Goal: Contribute content: Contribute content

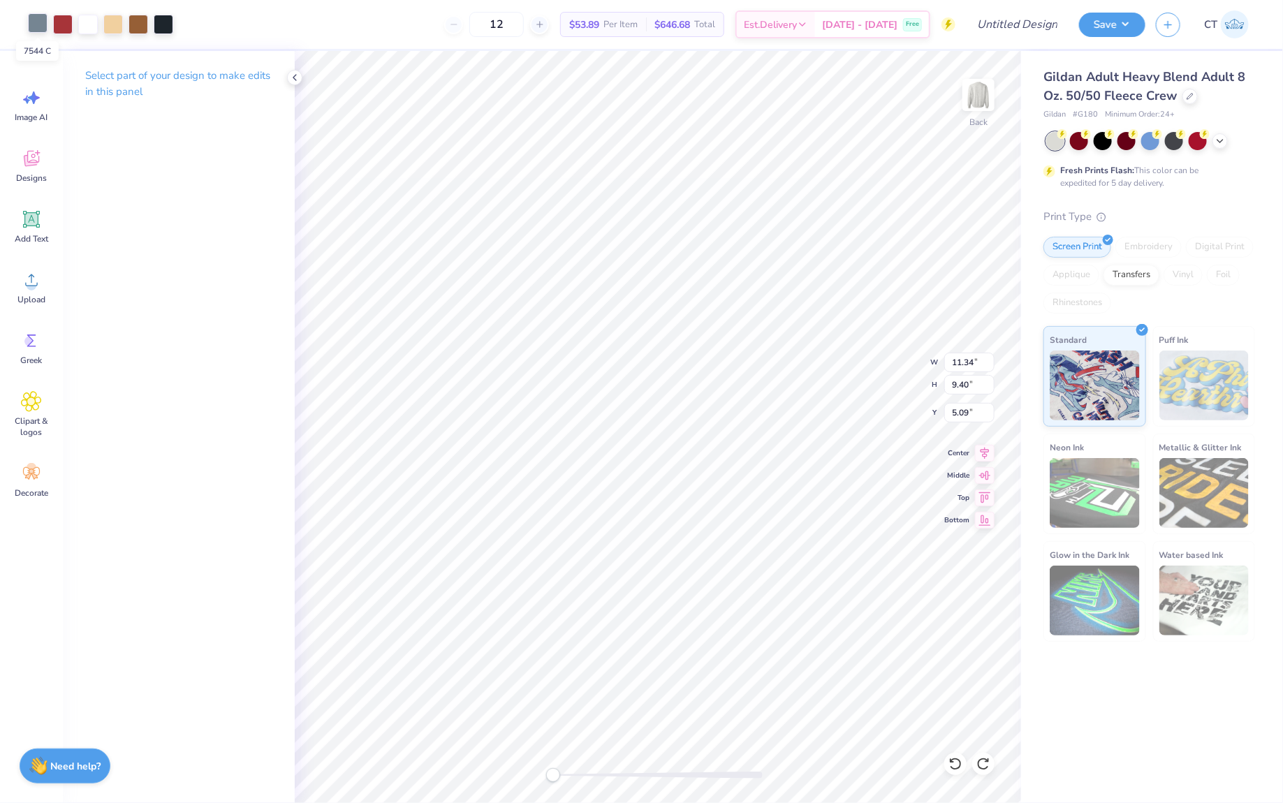
click at [38, 23] on div at bounding box center [38, 23] width 20 height 20
click at [768, 672] on li "Ungroup" at bounding box center [795, 681] width 110 height 27
click at [42, 23] on div at bounding box center [38, 23] width 20 height 20
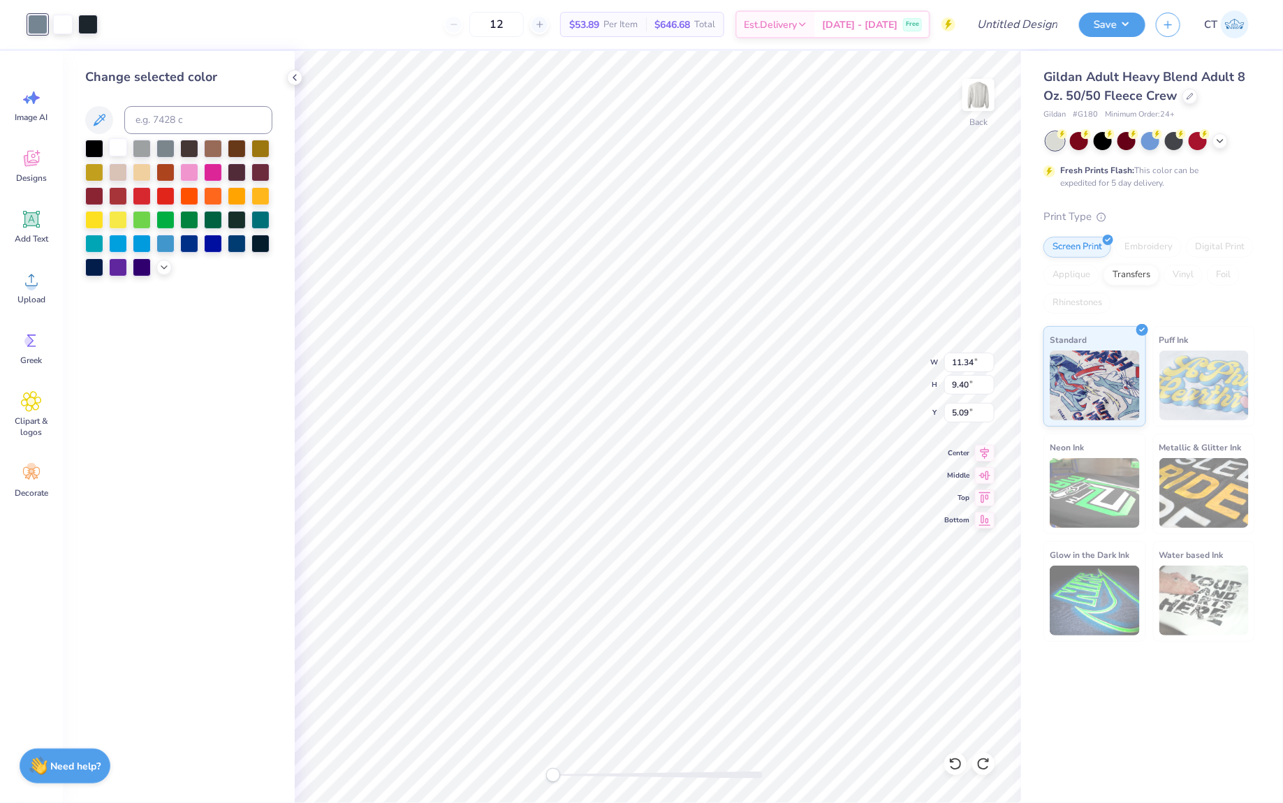
click at [112, 152] on div at bounding box center [118, 147] width 18 height 18
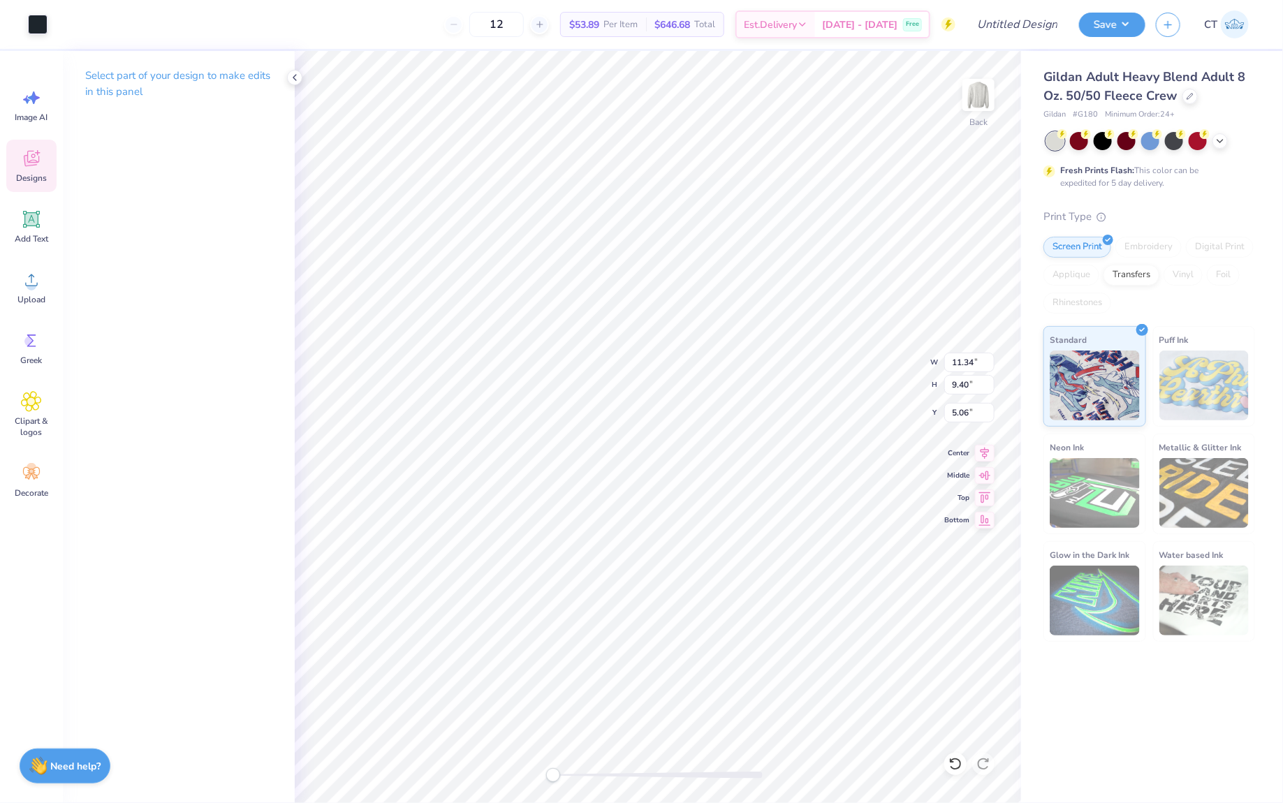
type input "5.09"
click at [43, 23] on div at bounding box center [38, 23] width 20 height 20
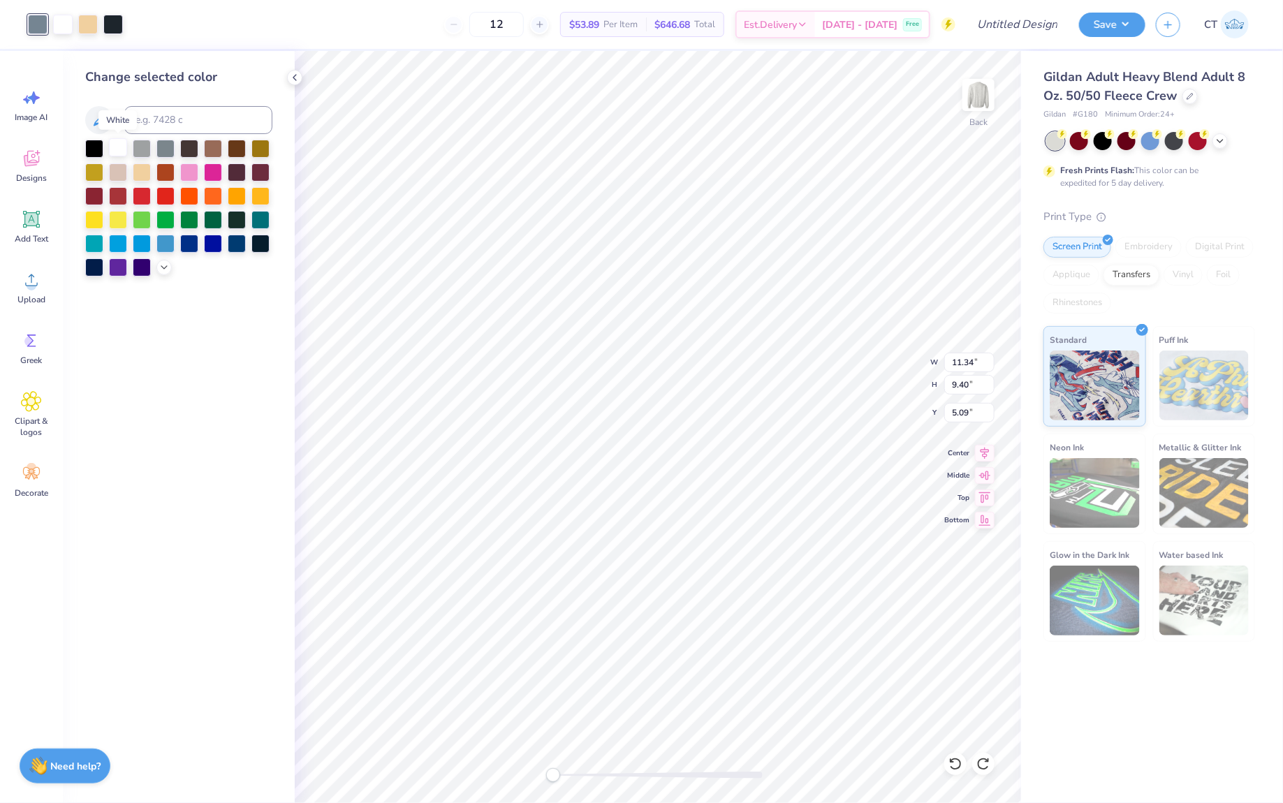
click at [127, 149] on div at bounding box center [118, 147] width 18 height 18
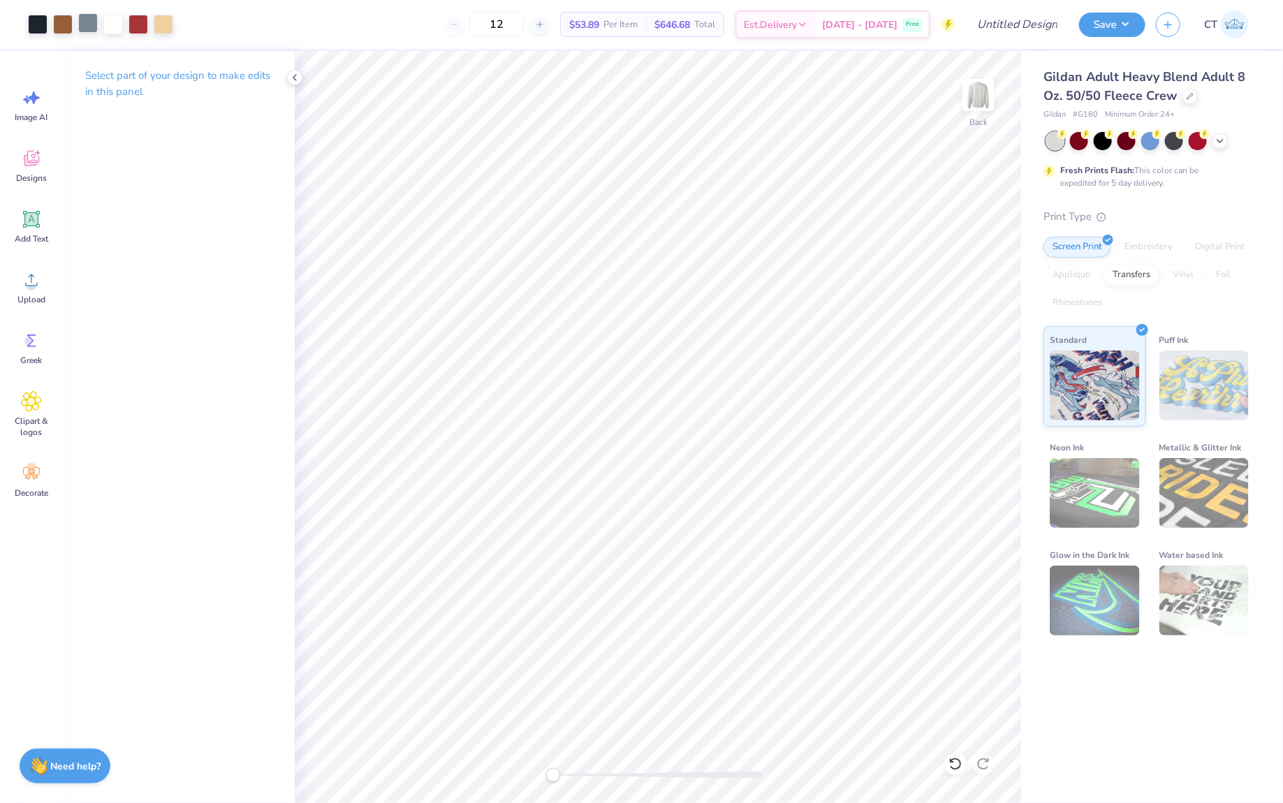
click at [89, 26] on div at bounding box center [88, 23] width 20 height 20
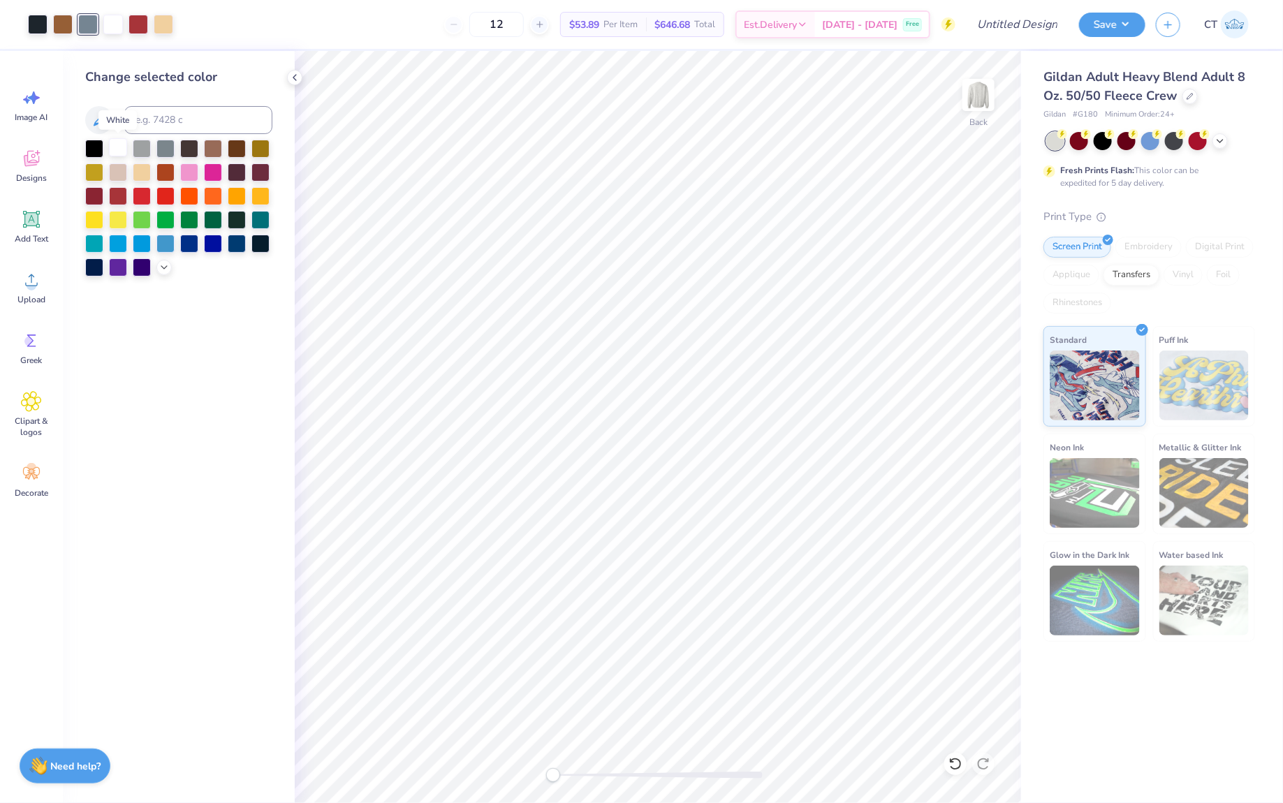
click at [122, 151] on div at bounding box center [118, 147] width 18 height 18
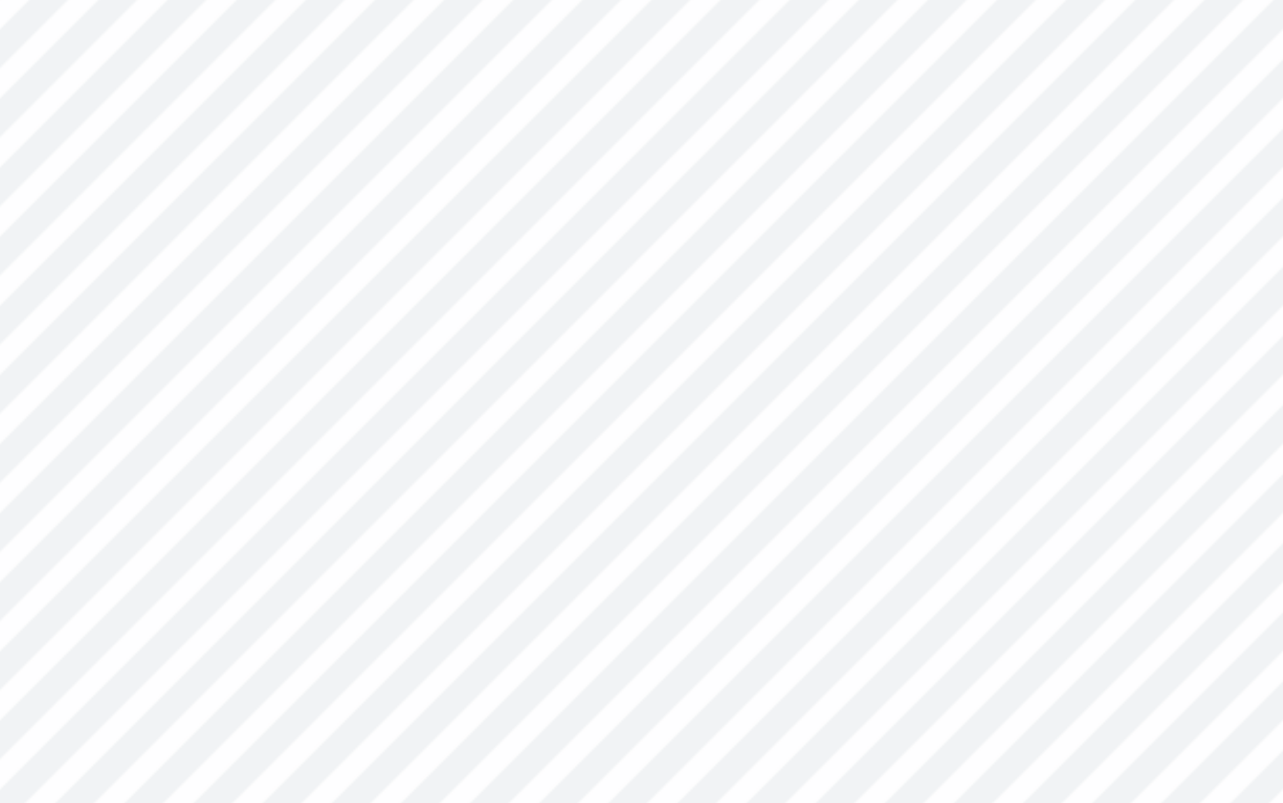
type input "5.06"
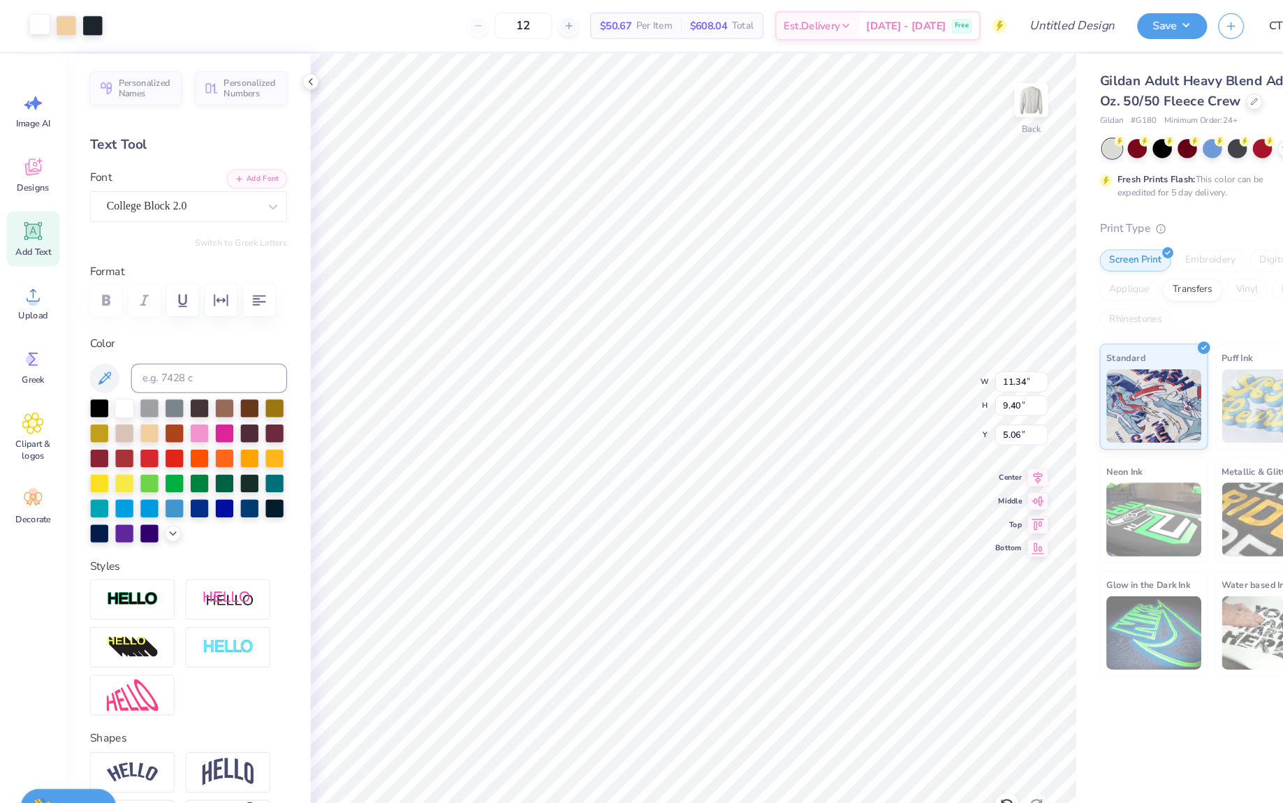
click at [35, 29] on div at bounding box center [38, 23] width 20 height 20
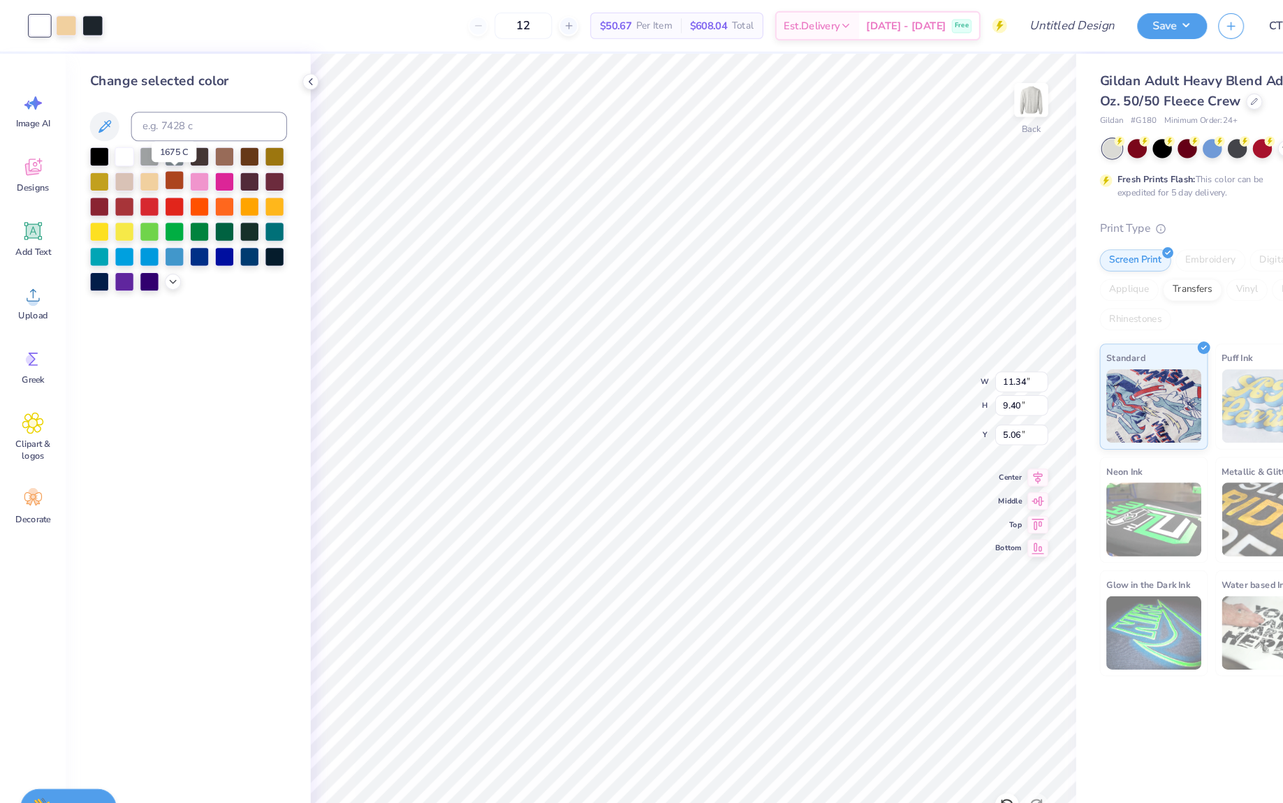
click at [165, 171] on div at bounding box center [165, 171] width 18 height 18
click at [213, 242] on div at bounding box center [213, 242] width 18 height 18
click at [189, 245] on div at bounding box center [189, 242] width 18 height 18
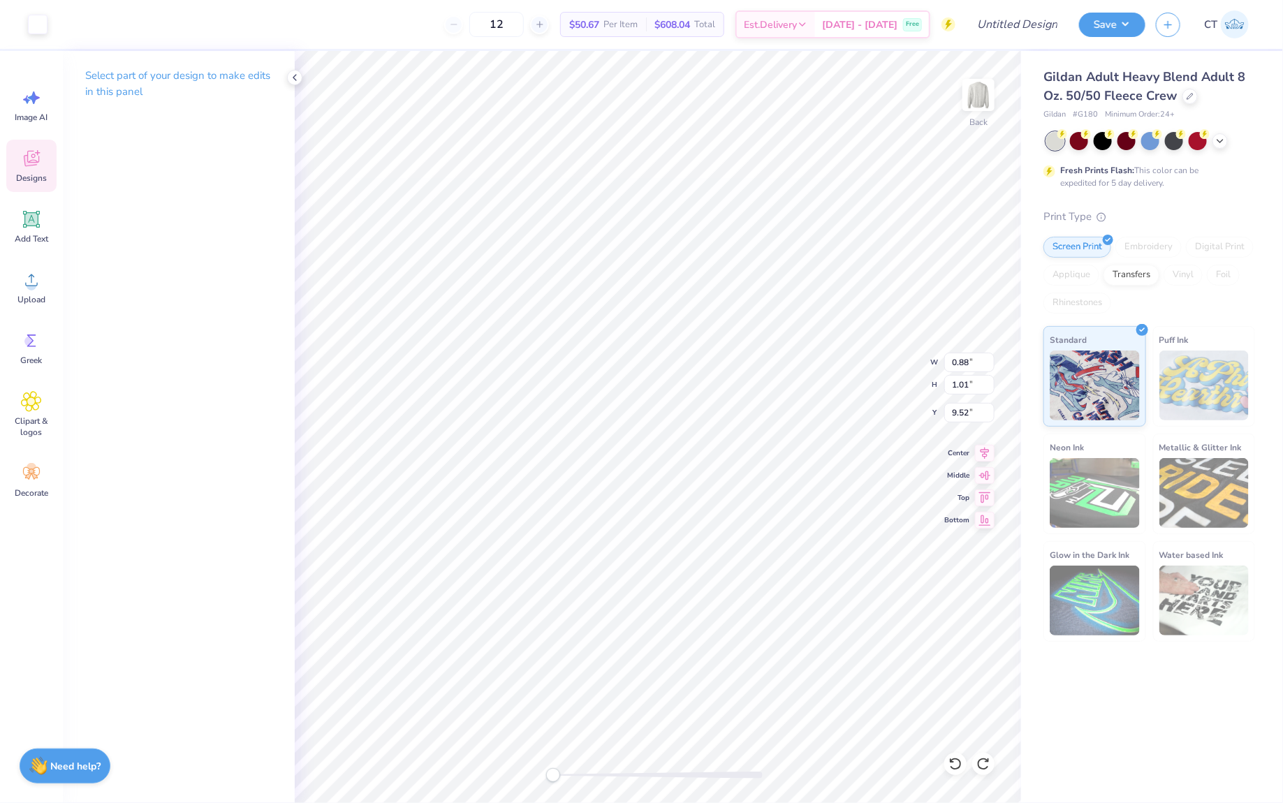
type input "9.55"
click at [37, 25] on div at bounding box center [38, 23] width 20 height 20
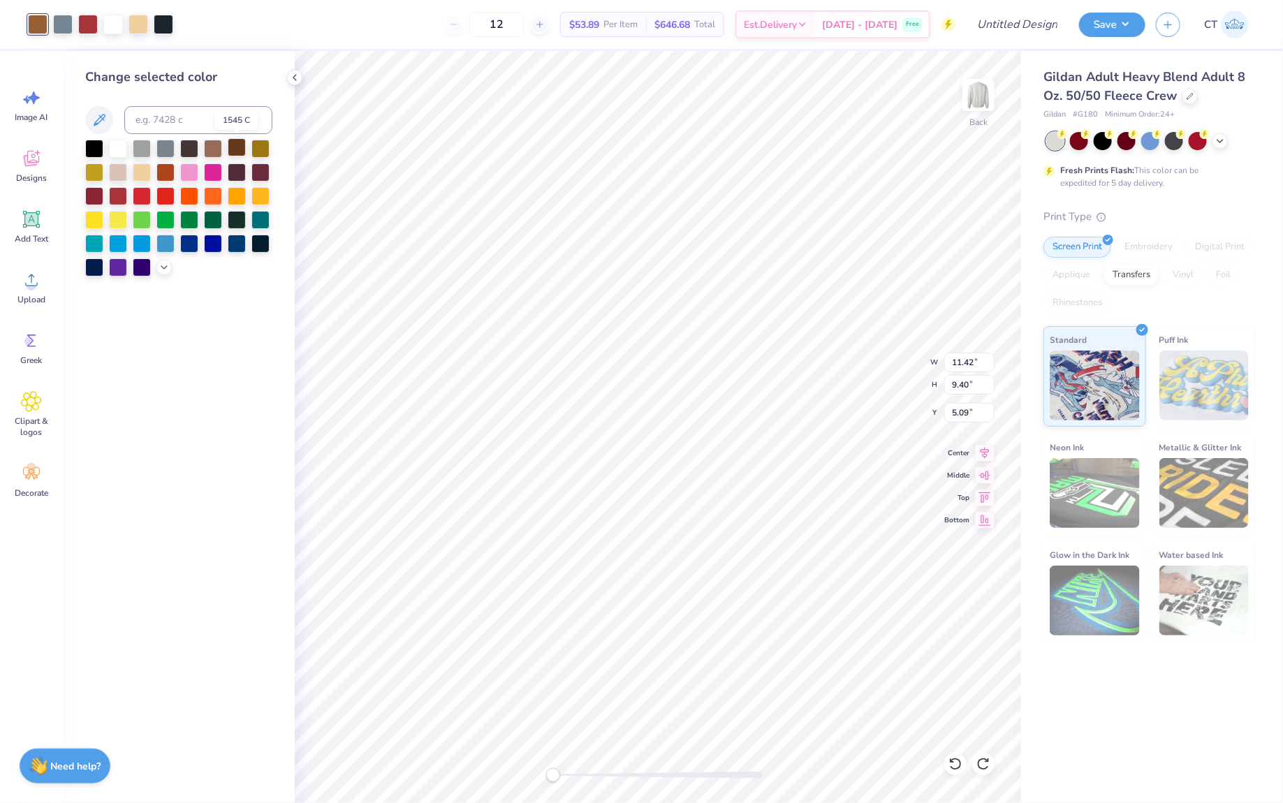
click at [235, 152] on div at bounding box center [237, 147] width 18 height 18
click at [163, 265] on polyline at bounding box center [164, 266] width 6 height 3
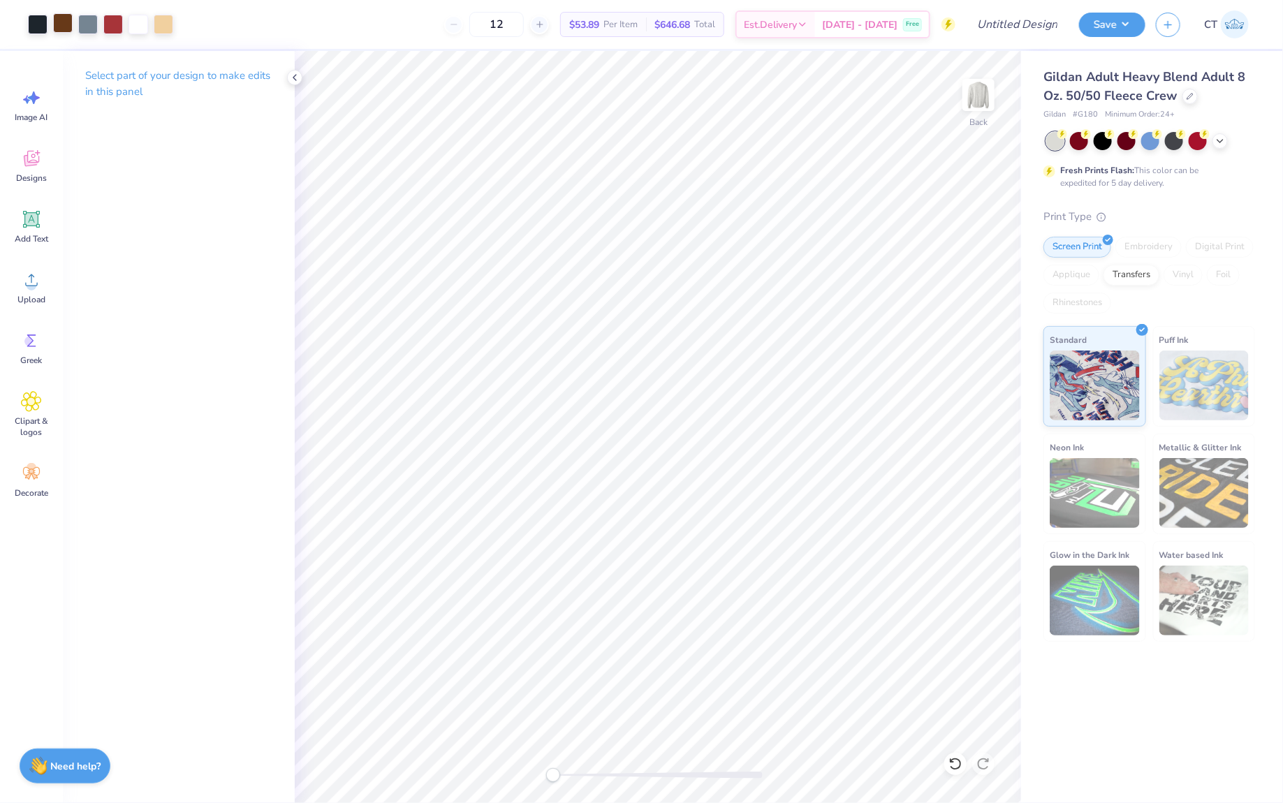
click at [65, 26] on div at bounding box center [63, 23] width 20 height 20
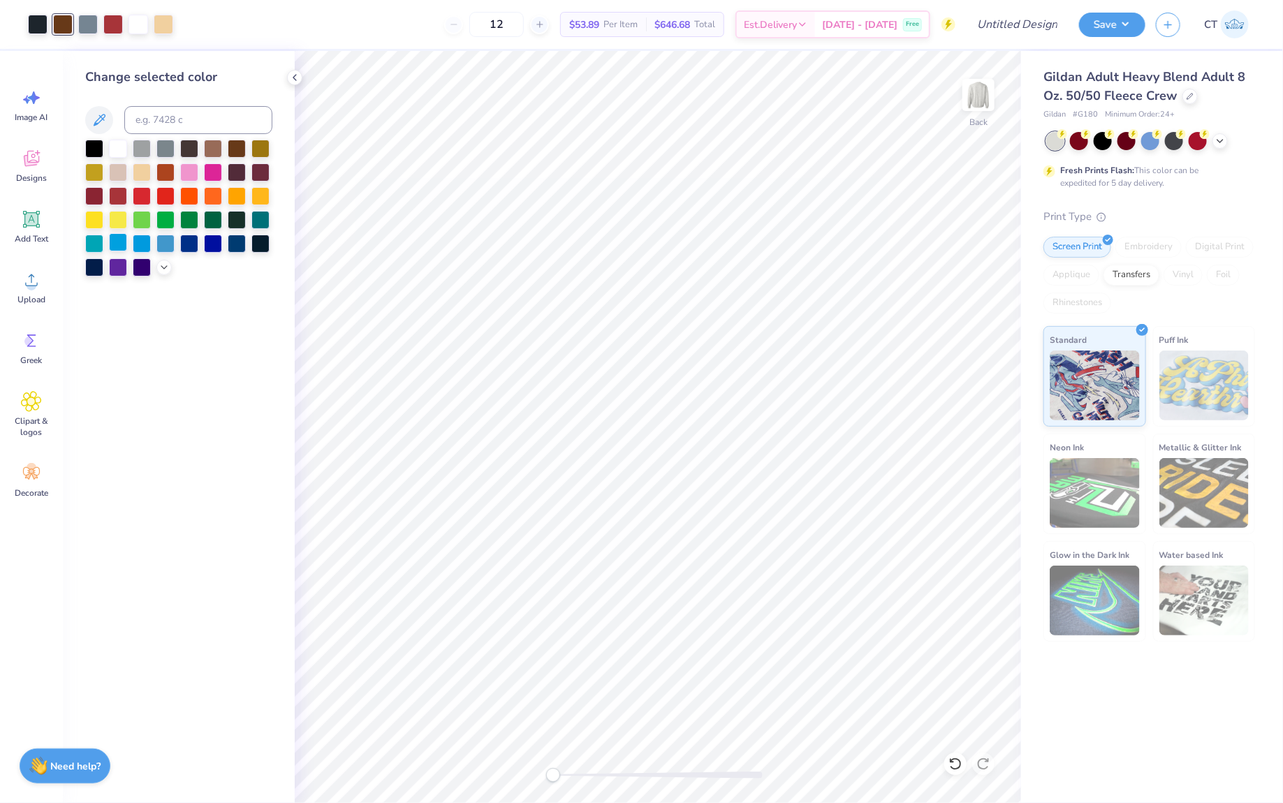
click at [122, 249] on div at bounding box center [118, 242] width 18 height 18
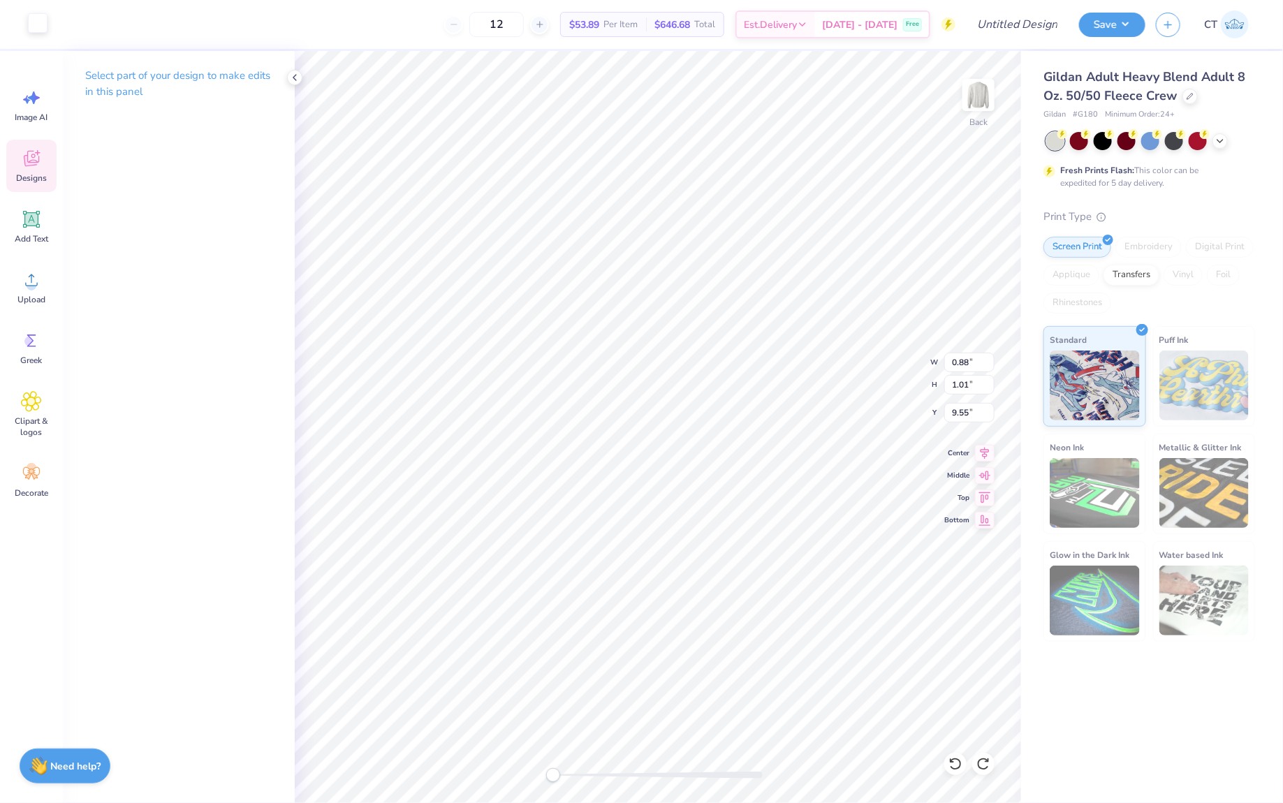
click at [44, 28] on div at bounding box center [38, 23] width 20 height 20
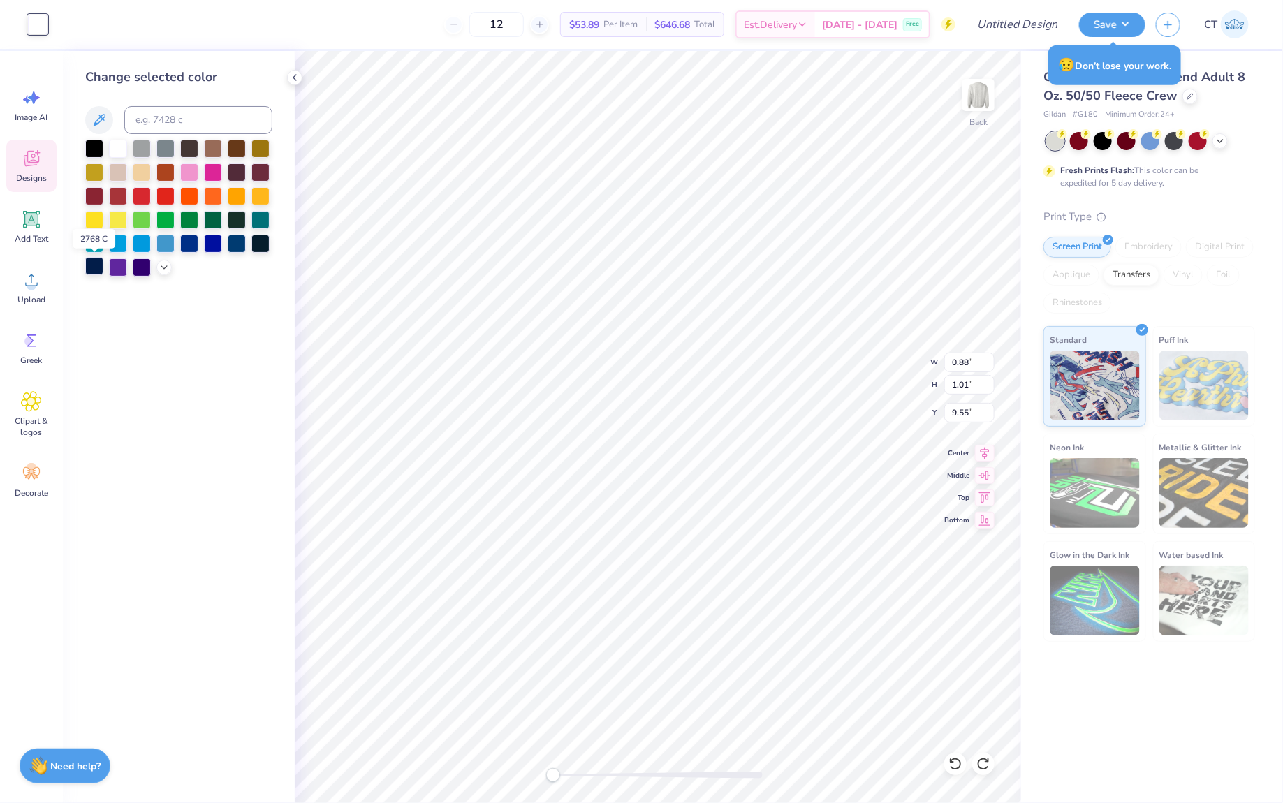
click at [96, 266] on div at bounding box center [94, 266] width 18 height 18
click at [193, 192] on div at bounding box center [189, 195] width 18 height 18
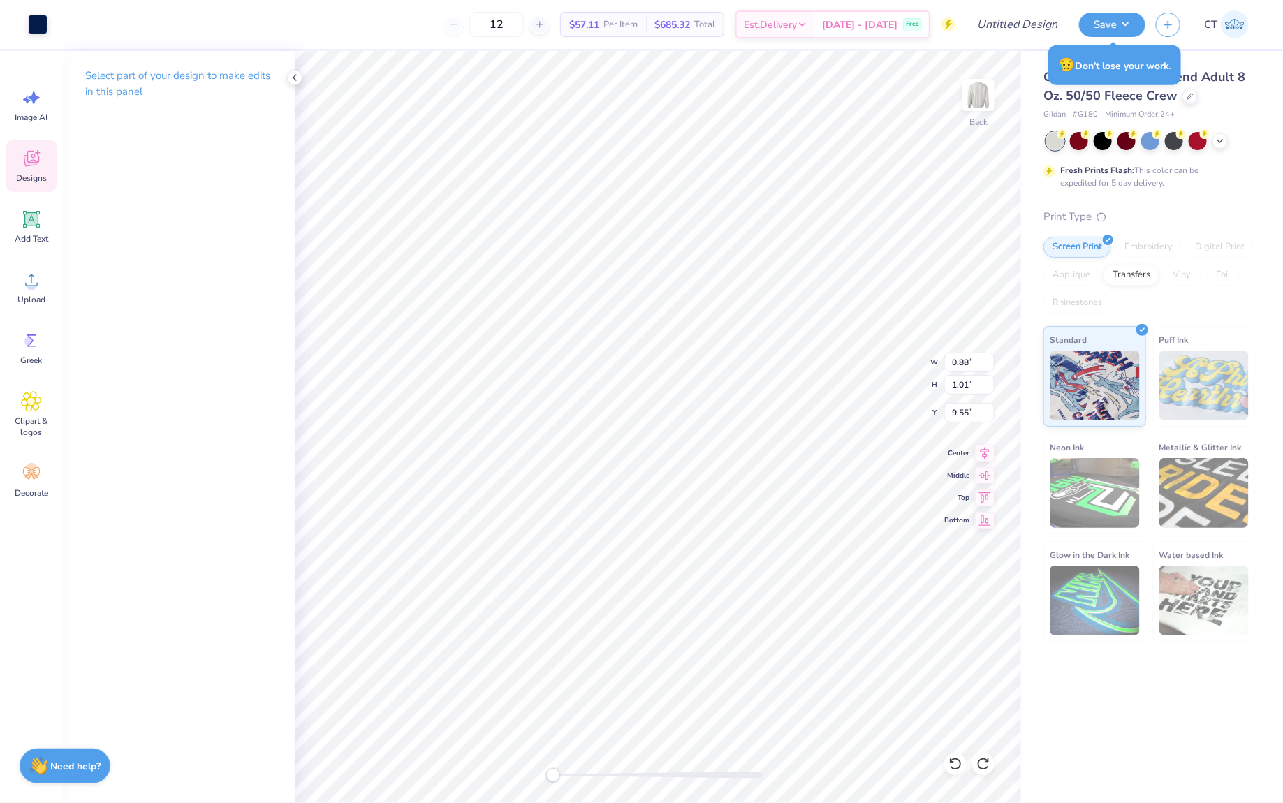
type input "5.50"
type input "4.23"
type input "9.36"
click at [44, 26] on div at bounding box center [38, 23] width 20 height 20
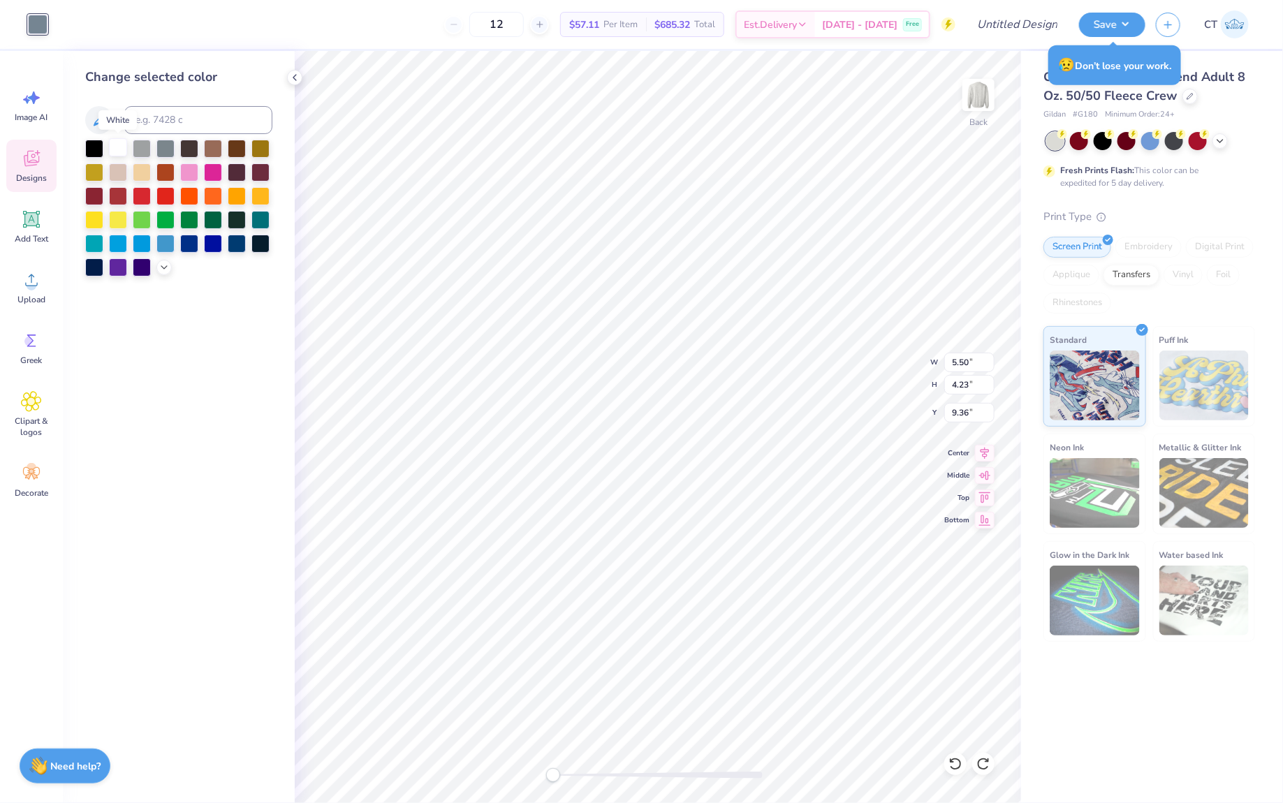
click at [121, 148] on div at bounding box center [118, 147] width 18 height 18
click at [140, 151] on div at bounding box center [142, 147] width 18 height 18
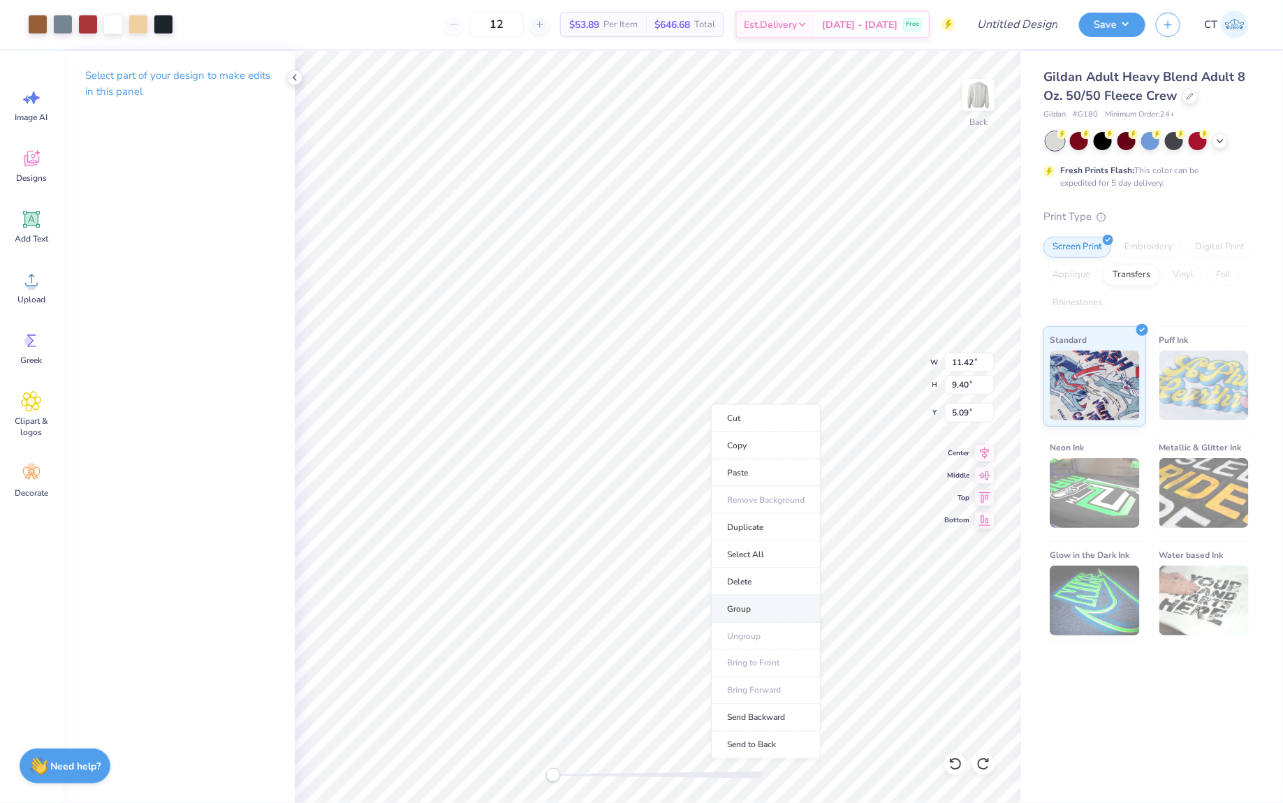
click at [749, 607] on li "Group" at bounding box center [766, 609] width 110 height 27
type input "11.91"
type input "5.34"
type input "17.91"
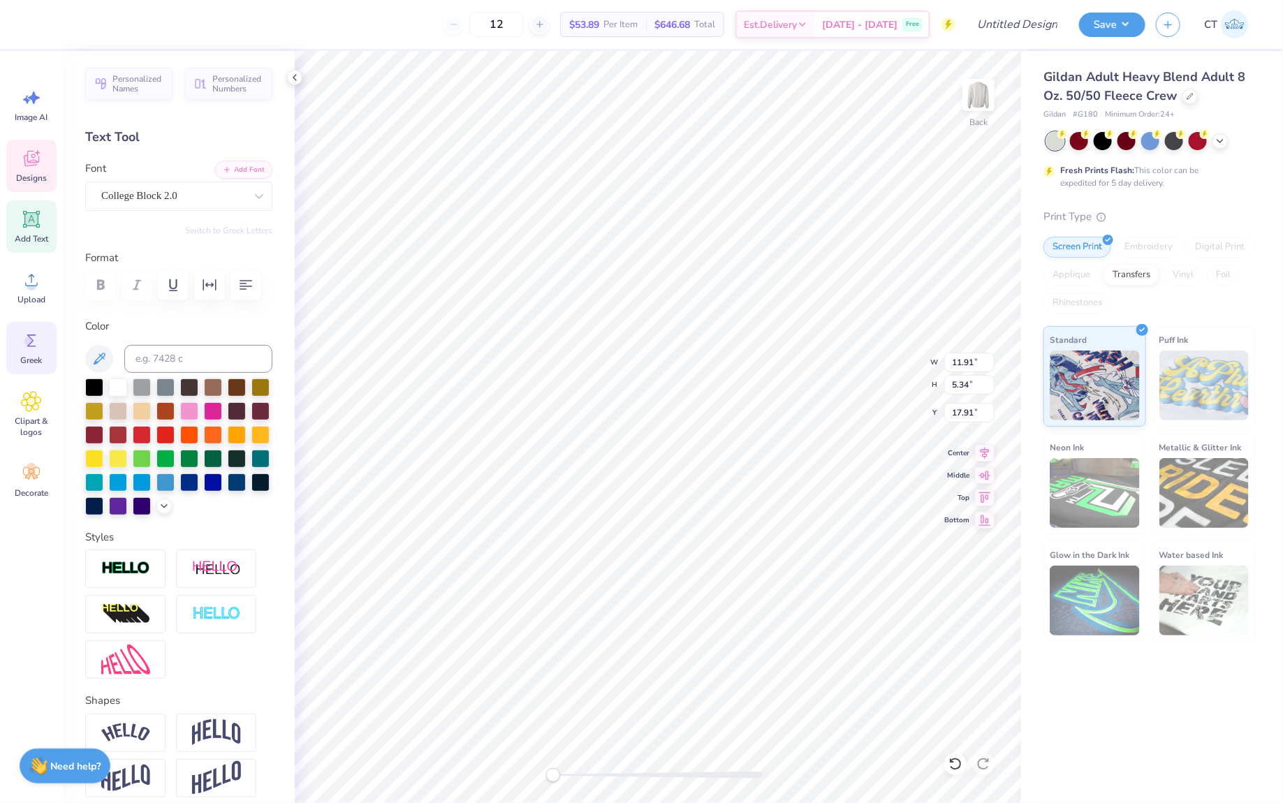
click at [41, 341] on icon at bounding box center [31, 340] width 21 height 21
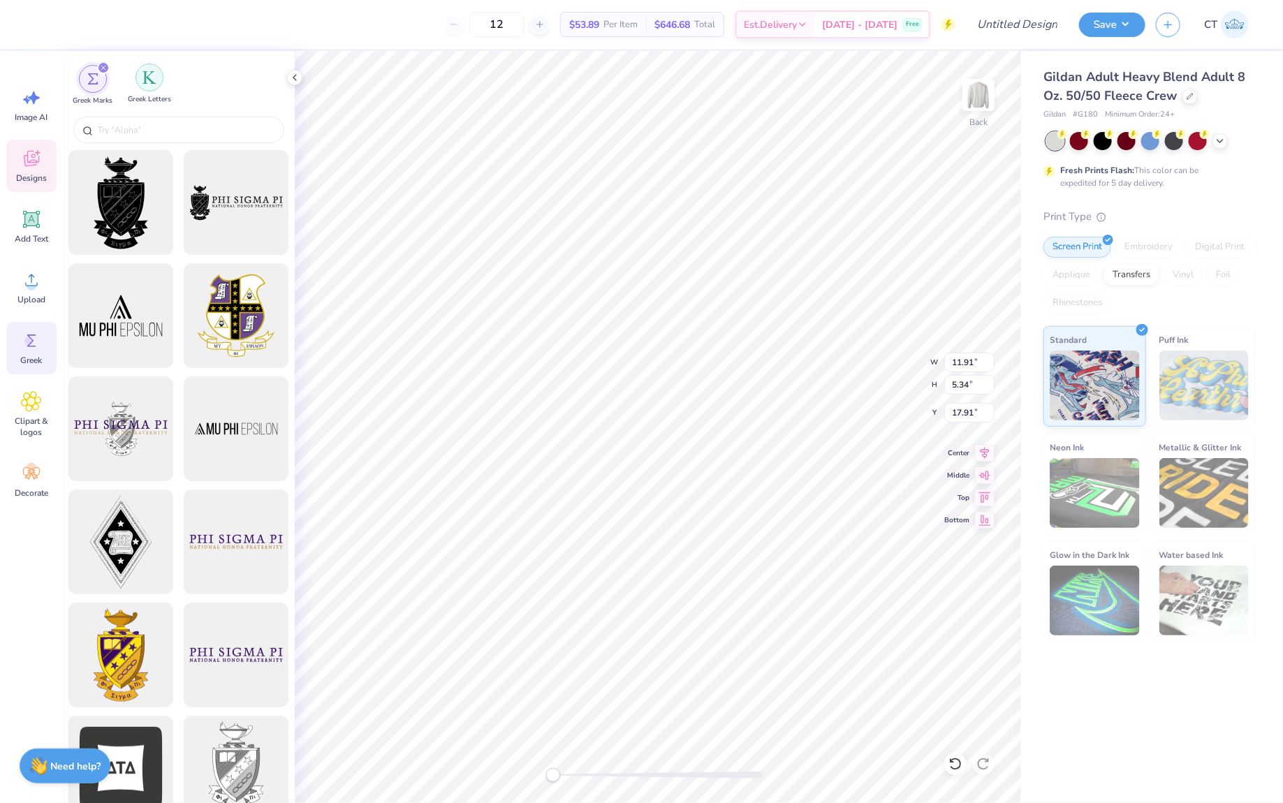
click at [142, 84] on div "filter for Greek Letters" at bounding box center [149, 78] width 28 height 28
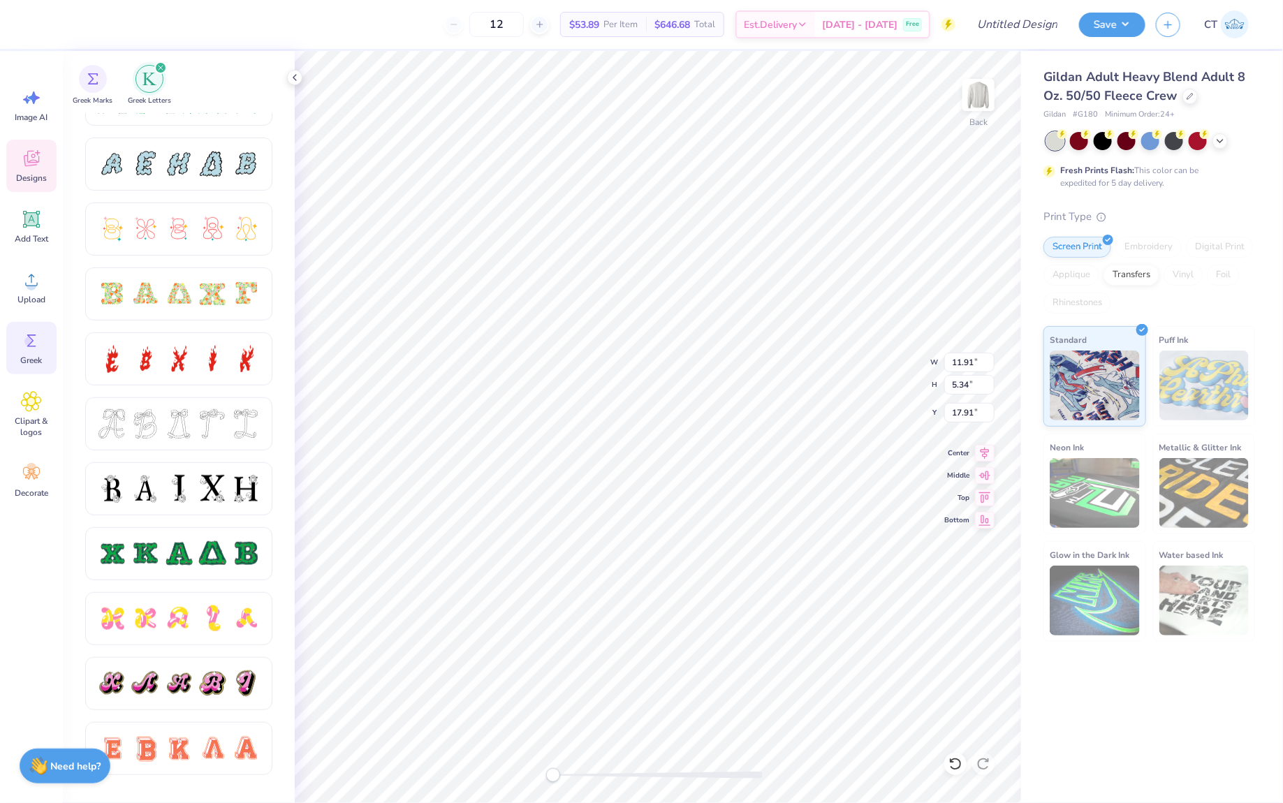
scroll to position [346, 0]
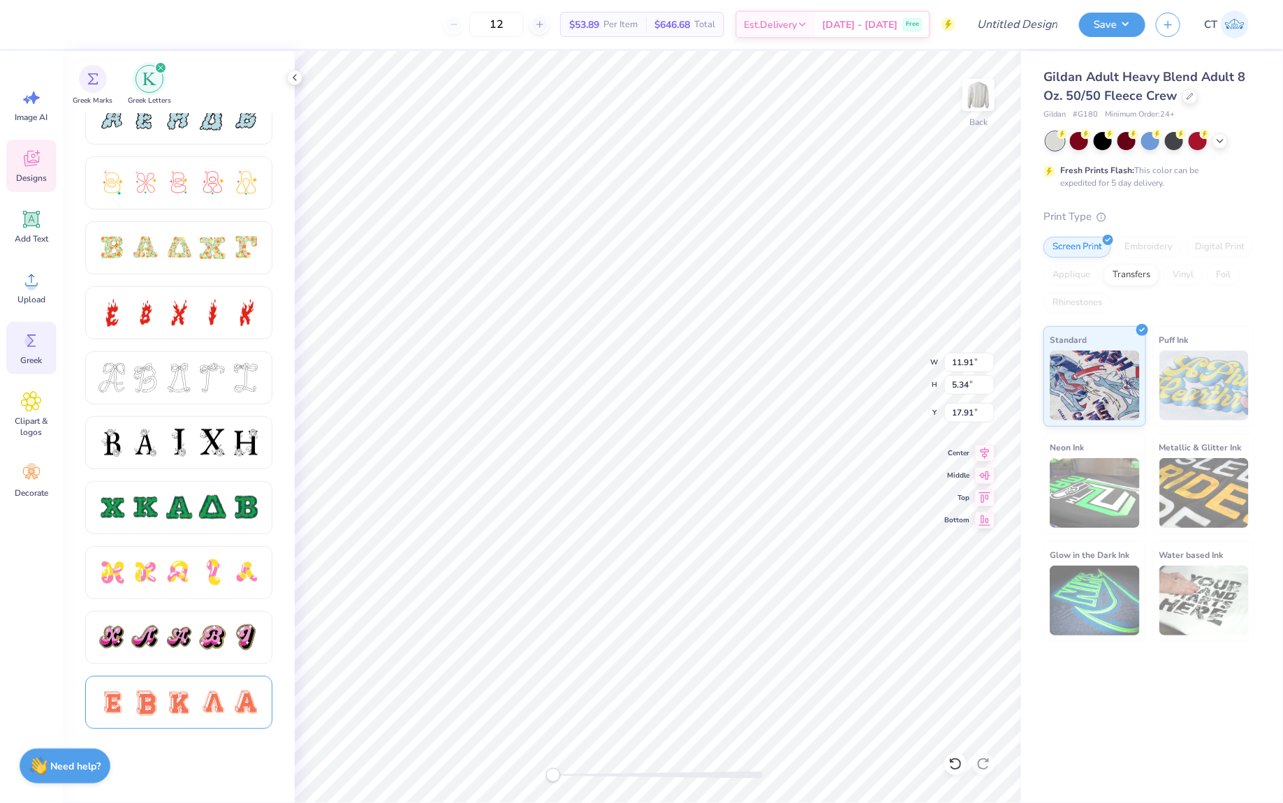
click at [205, 705] on div at bounding box center [212, 702] width 29 height 29
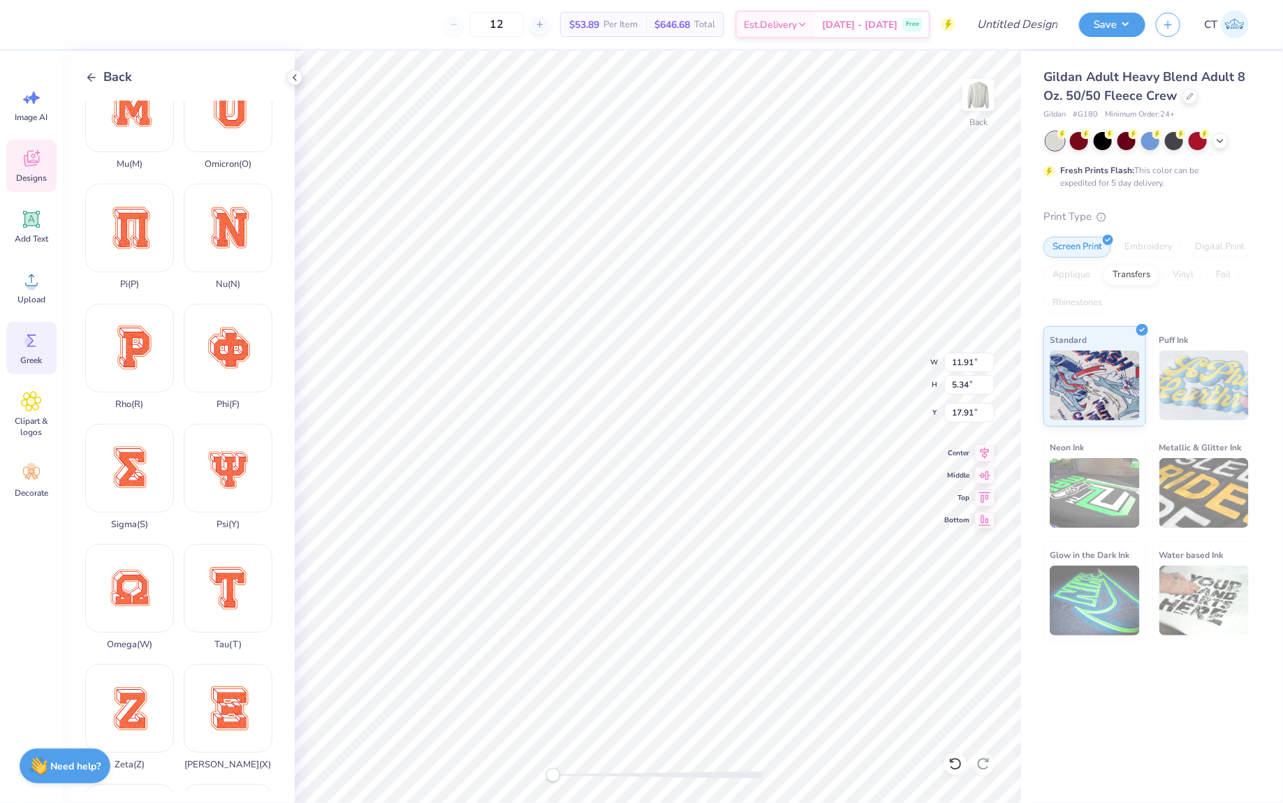
scroll to position [753, 0]
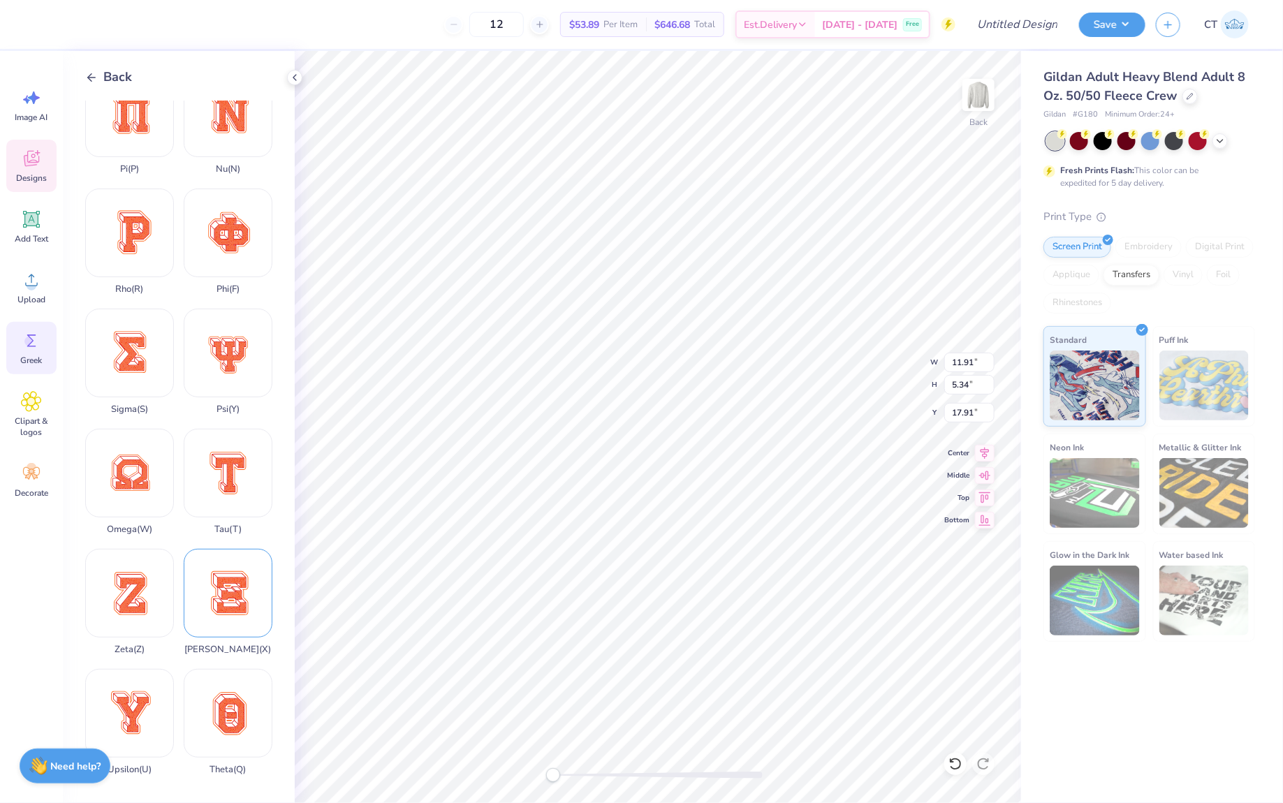
click at [230, 579] on div "Xi ( X )" at bounding box center [228, 602] width 89 height 106
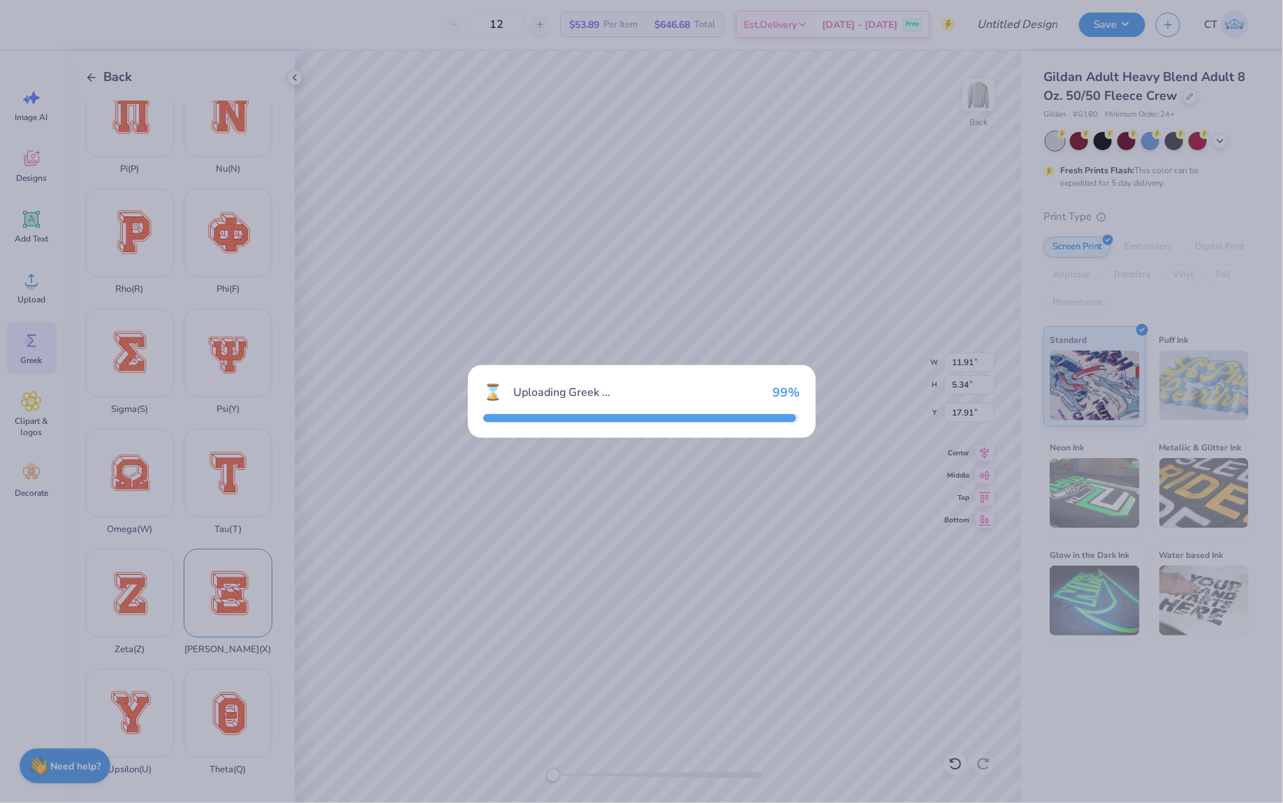
type input "15.00"
type input "17.70"
type input "3.02"
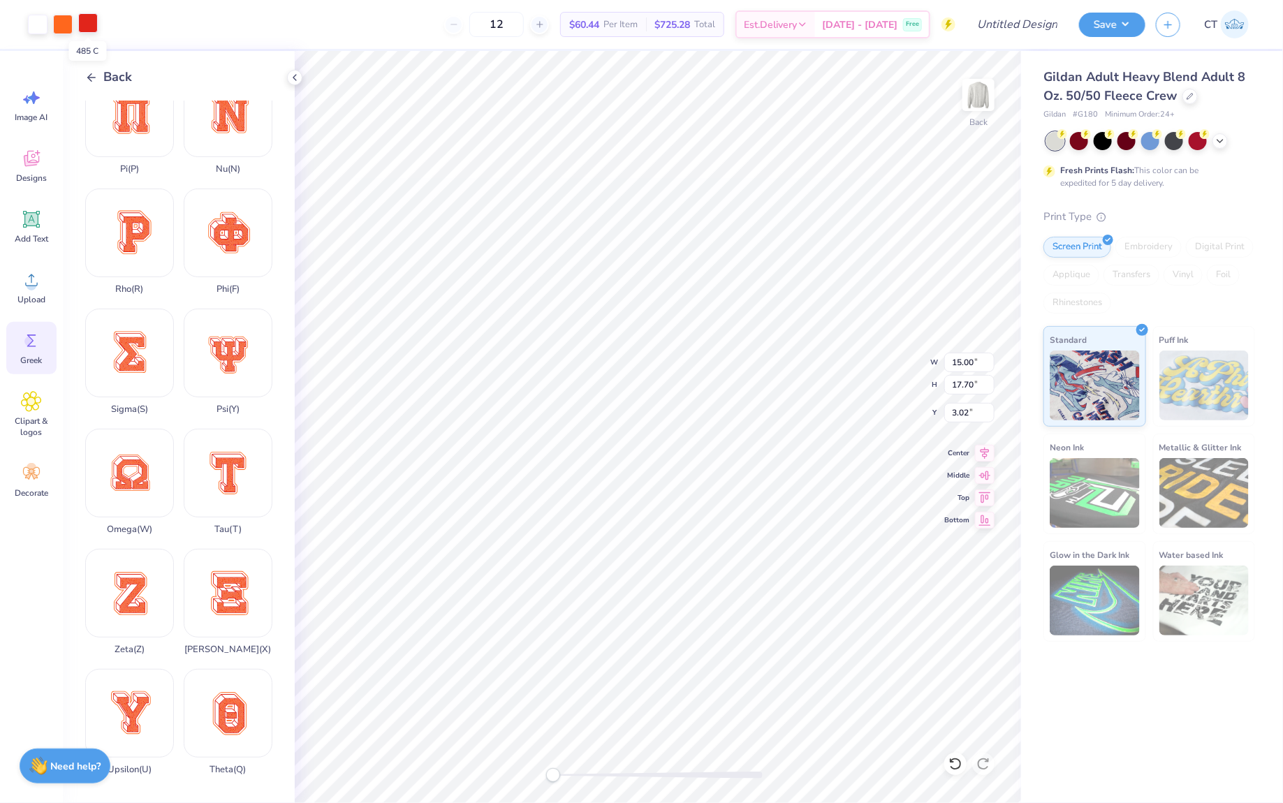
click at [89, 20] on div at bounding box center [88, 23] width 20 height 20
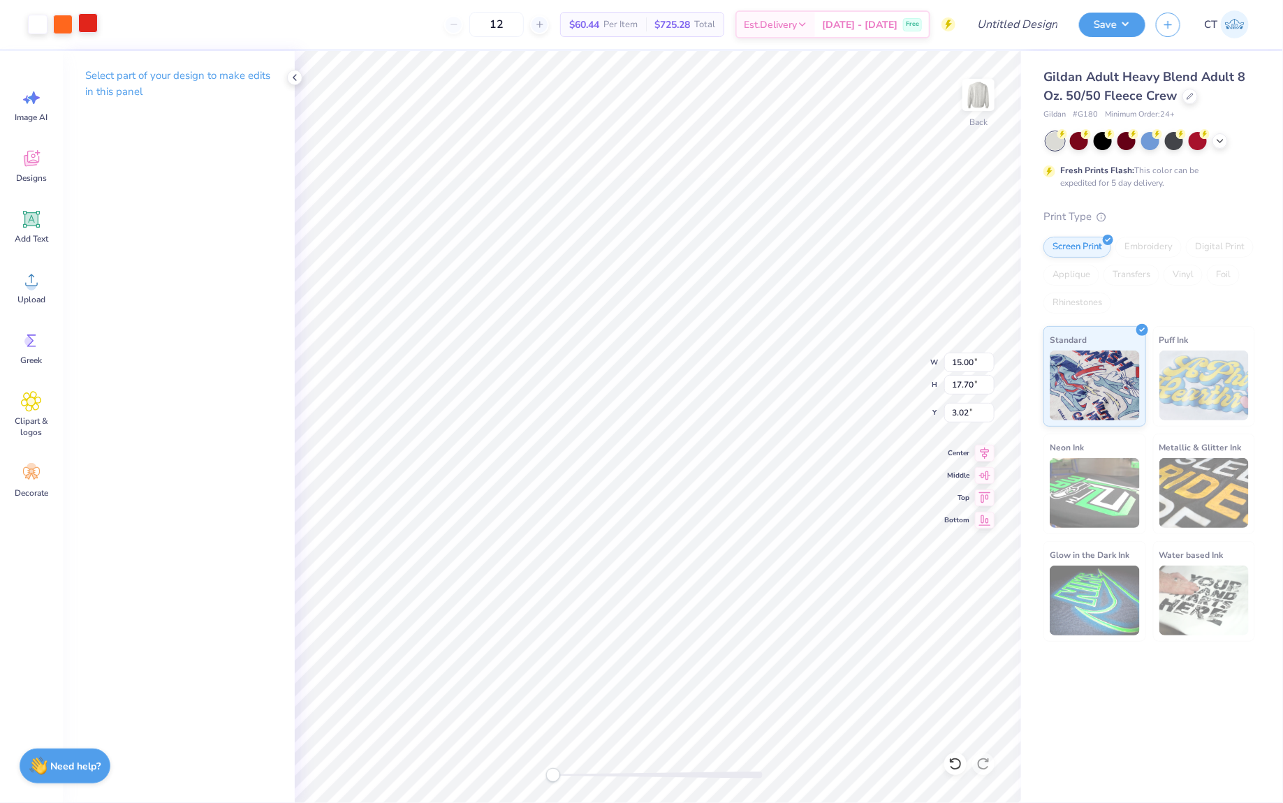
click at [90, 23] on div at bounding box center [88, 23] width 20 height 20
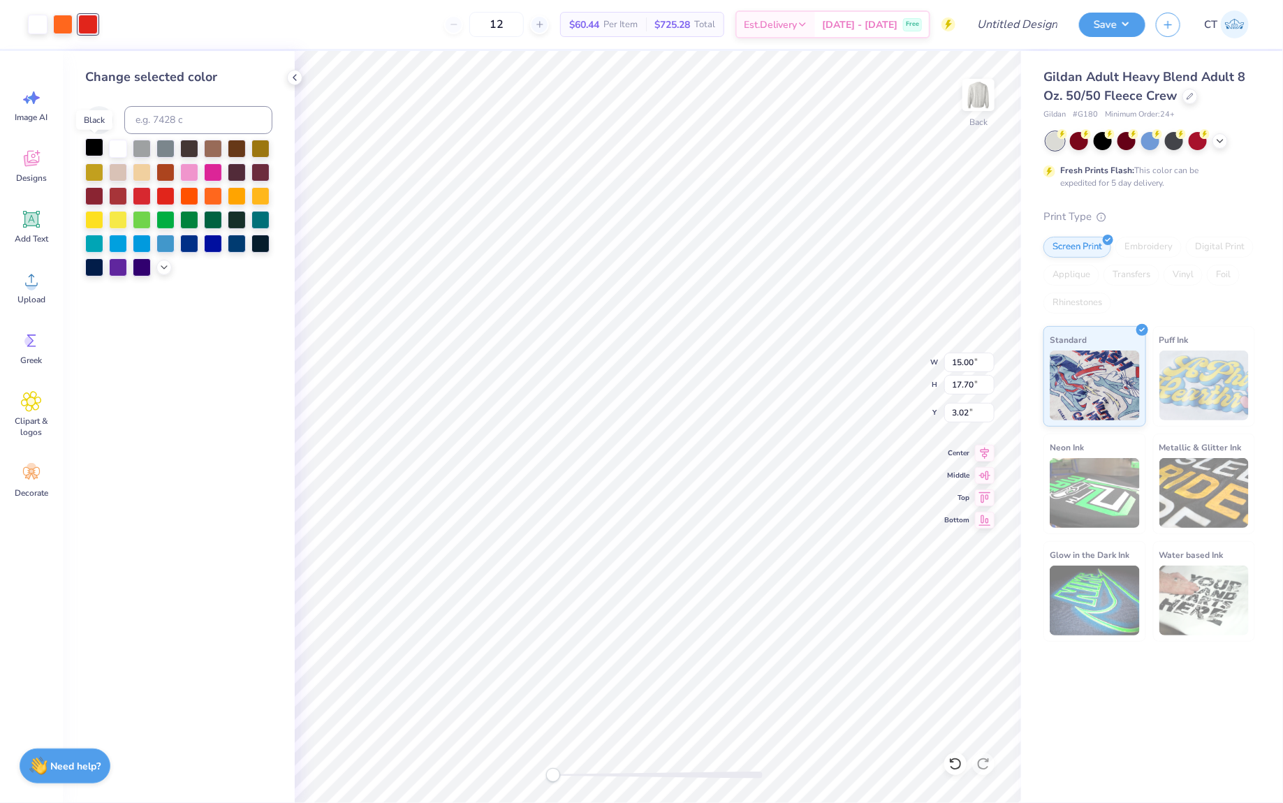
click at [96, 151] on div at bounding box center [94, 147] width 18 height 18
click at [58, 20] on div at bounding box center [63, 23] width 20 height 20
click at [96, 149] on div at bounding box center [94, 147] width 18 height 18
click at [33, 22] on div at bounding box center [38, 23] width 20 height 20
click at [93, 147] on div at bounding box center [94, 147] width 18 height 18
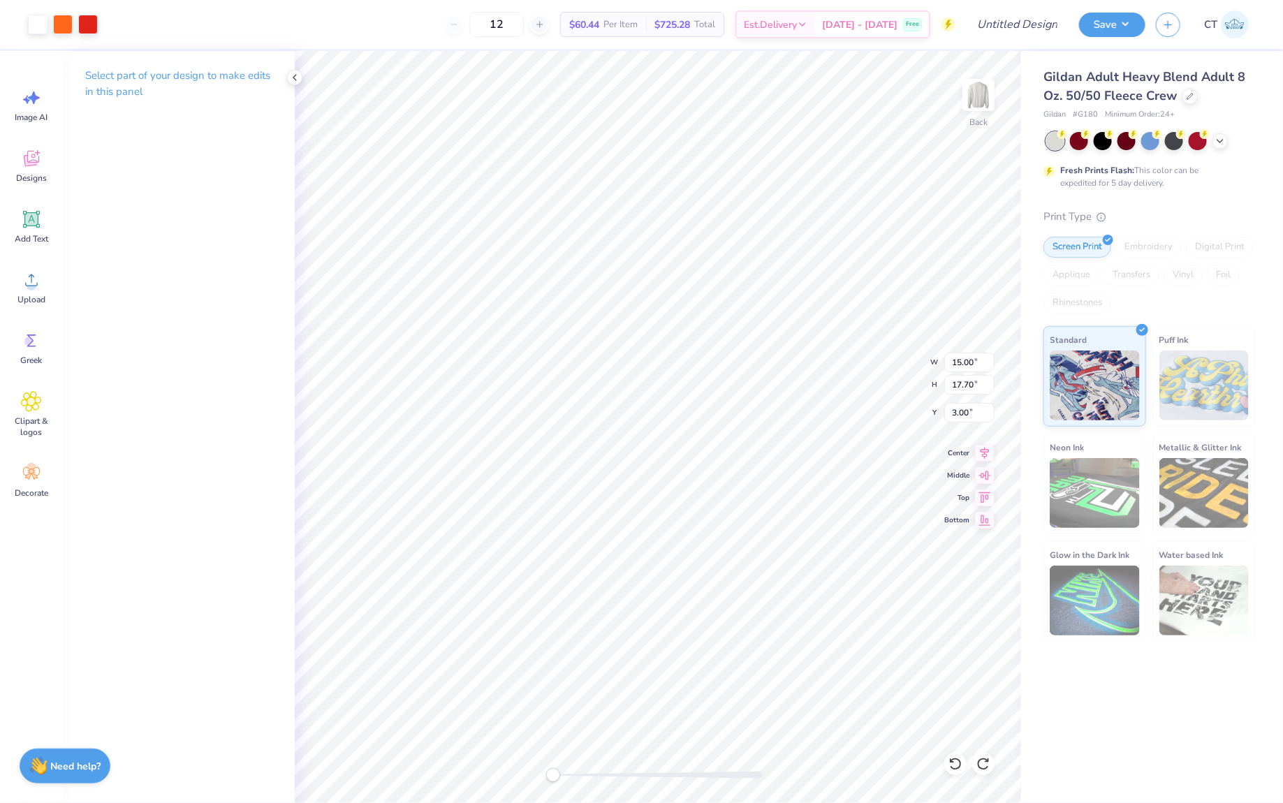
type input "3.02"
click at [41, 160] on icon at bounding box center [31, 158] width 21 height 21
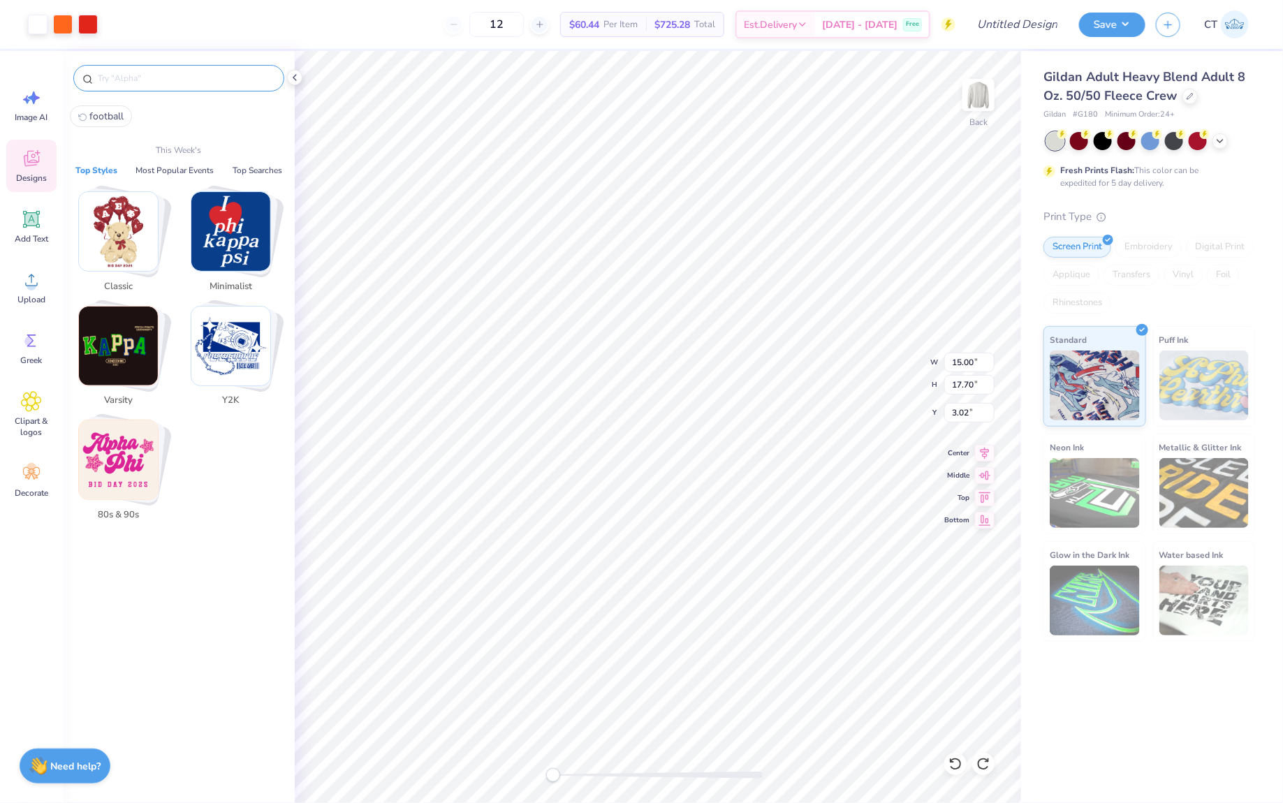
click at [226, 80] on input "text" at bounding box center [185, 78] width 179 height 14
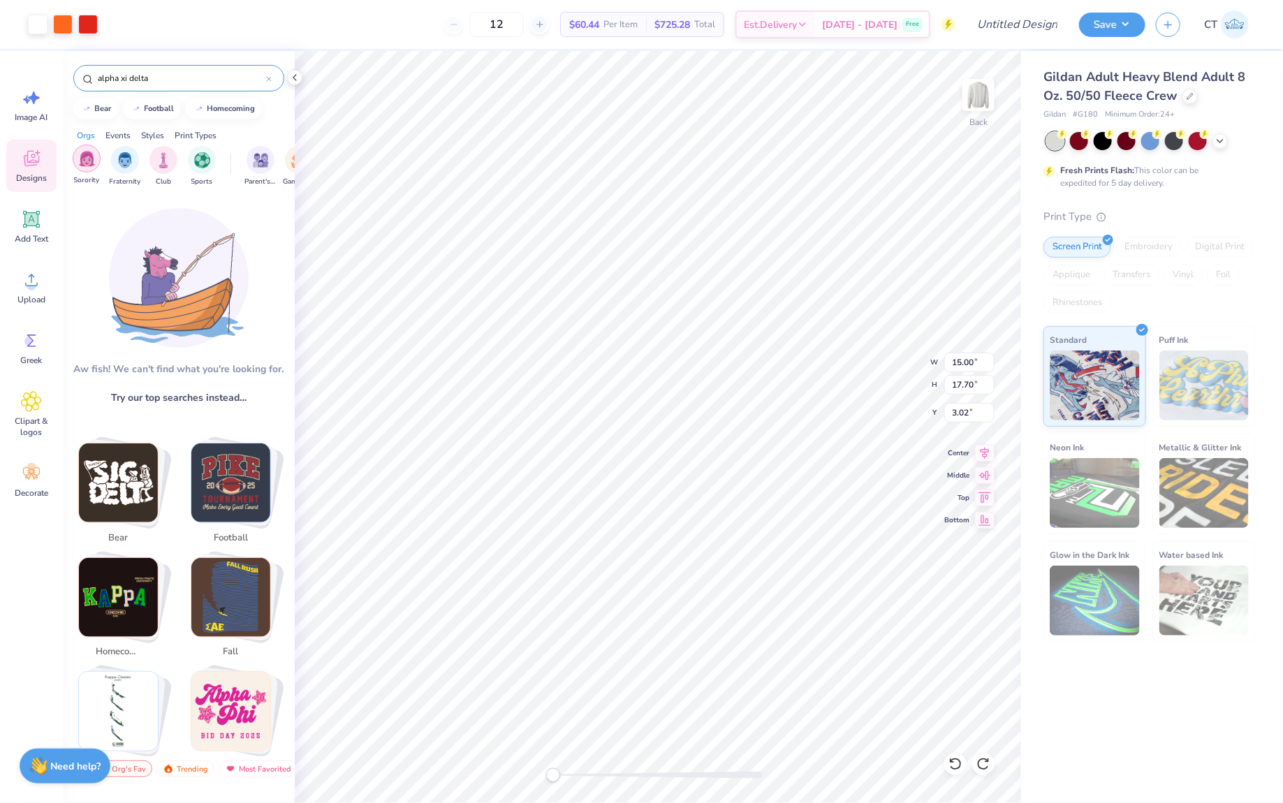
type input "alpha xi delta"
click at [87, 163] on img "filter for Sorority" at bounding box center [87, 159] width 16 height 16
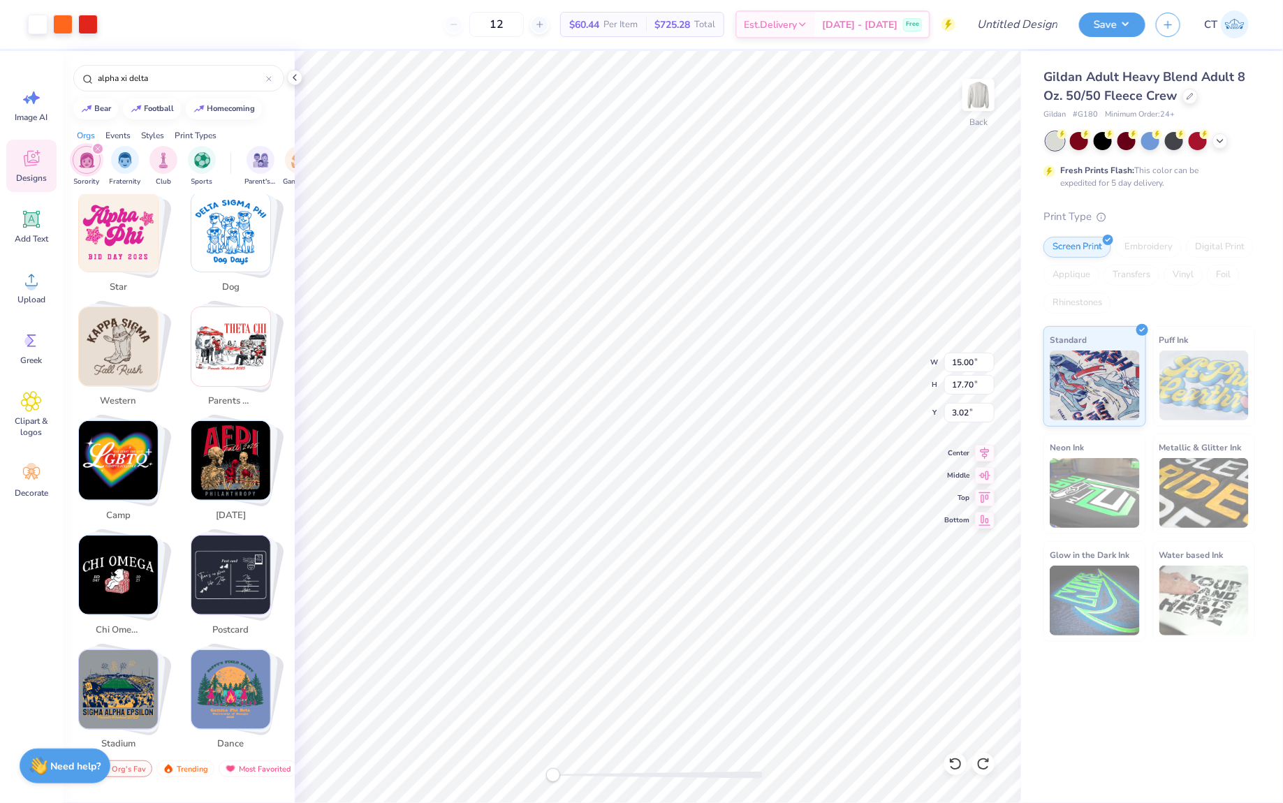
scroll to position [626, 0]
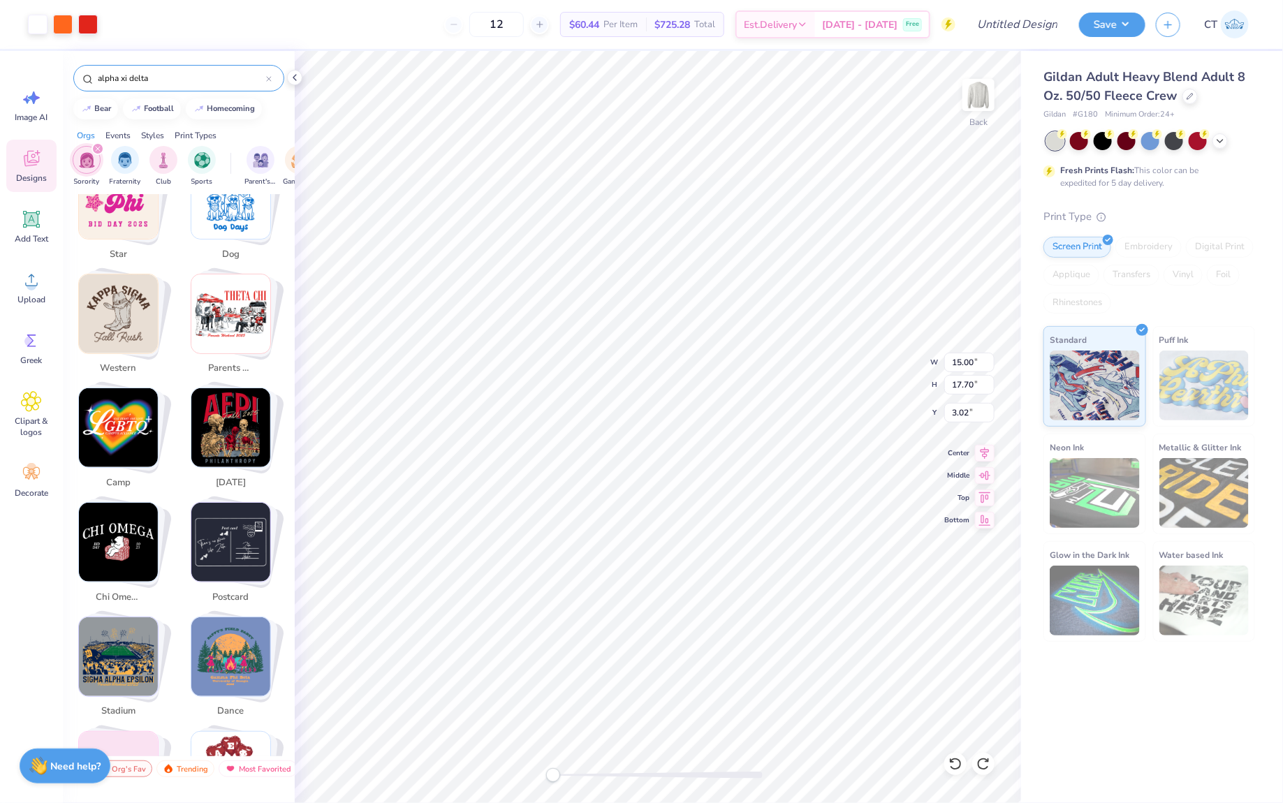
click at [271, 76] on icon at bounding box center [269, 79] width 6 height 6
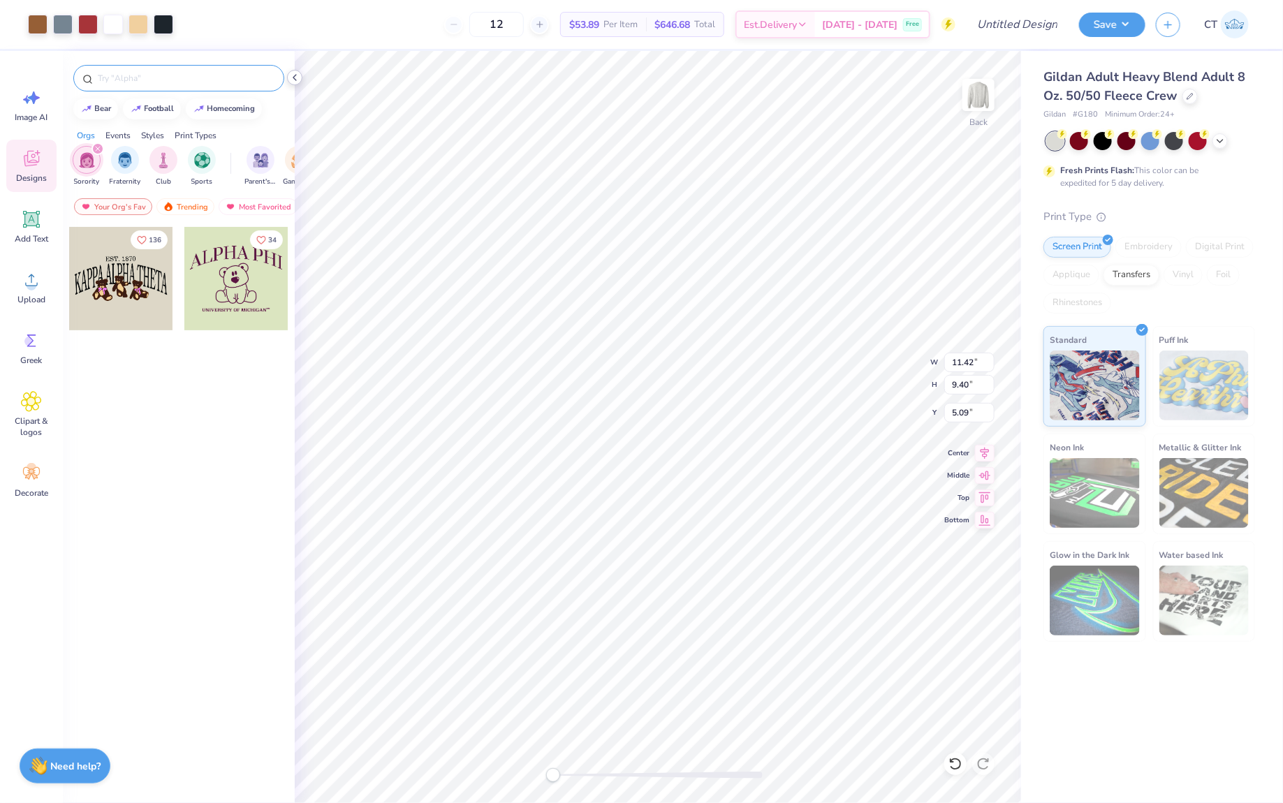
type input "11.91"
type input "5.34"
type input "7.31"
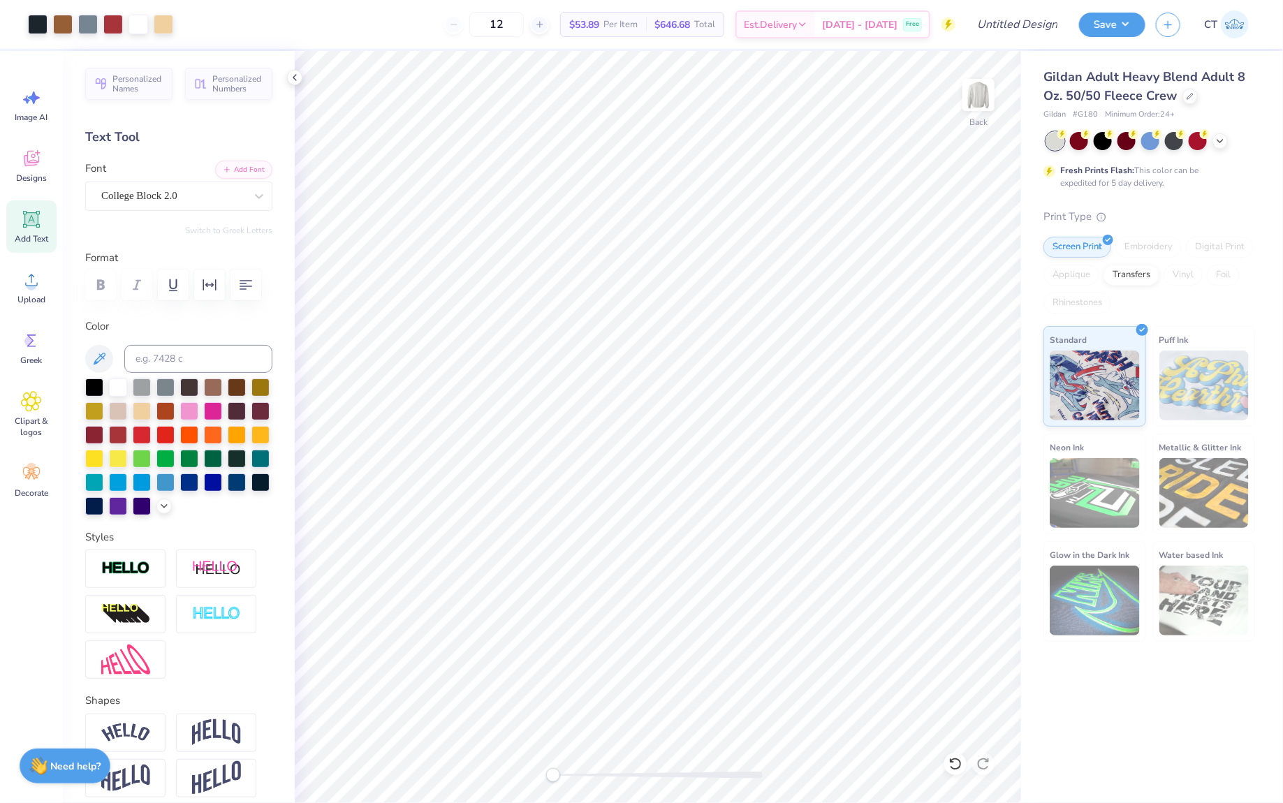
click at [40, 228] on icon at bounding box center [31, 219] width 21 height 21
click at [232, 203] on div at bounding box center [173, 195] width 144 height 19
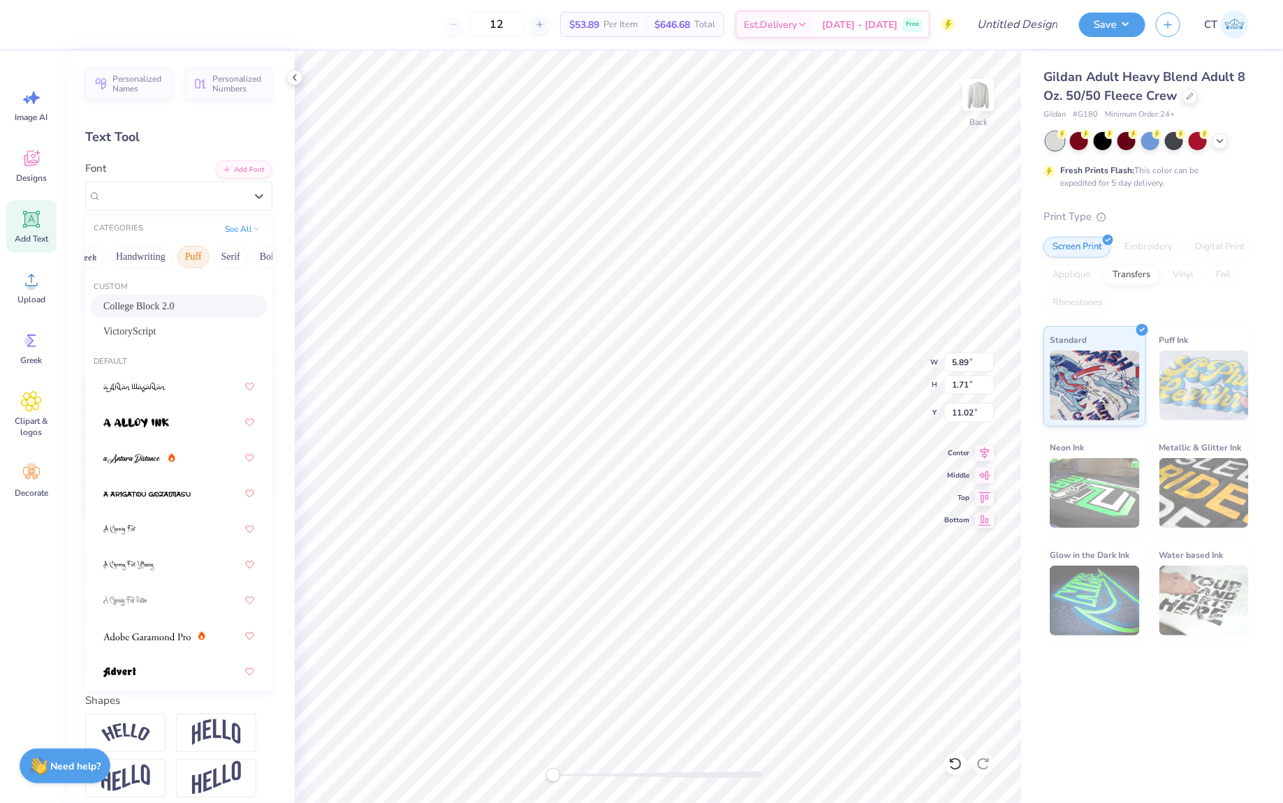
scroll to position [0, 22]
click at [182, 402] on div at bounding box center [179, 387] width 176 height 34
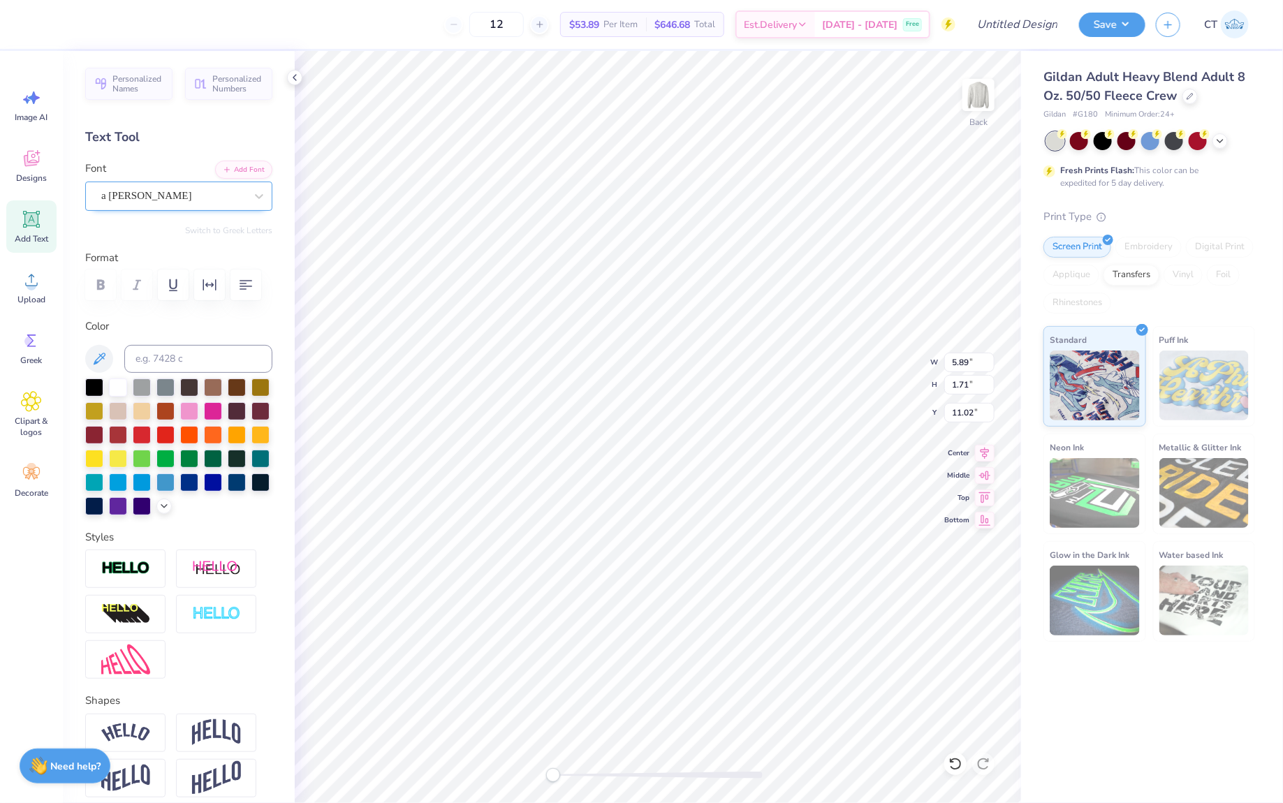
click at [216, 200] on div "a [PERSON_NAME]" at bounding box center [173, 196] width 147 height 22
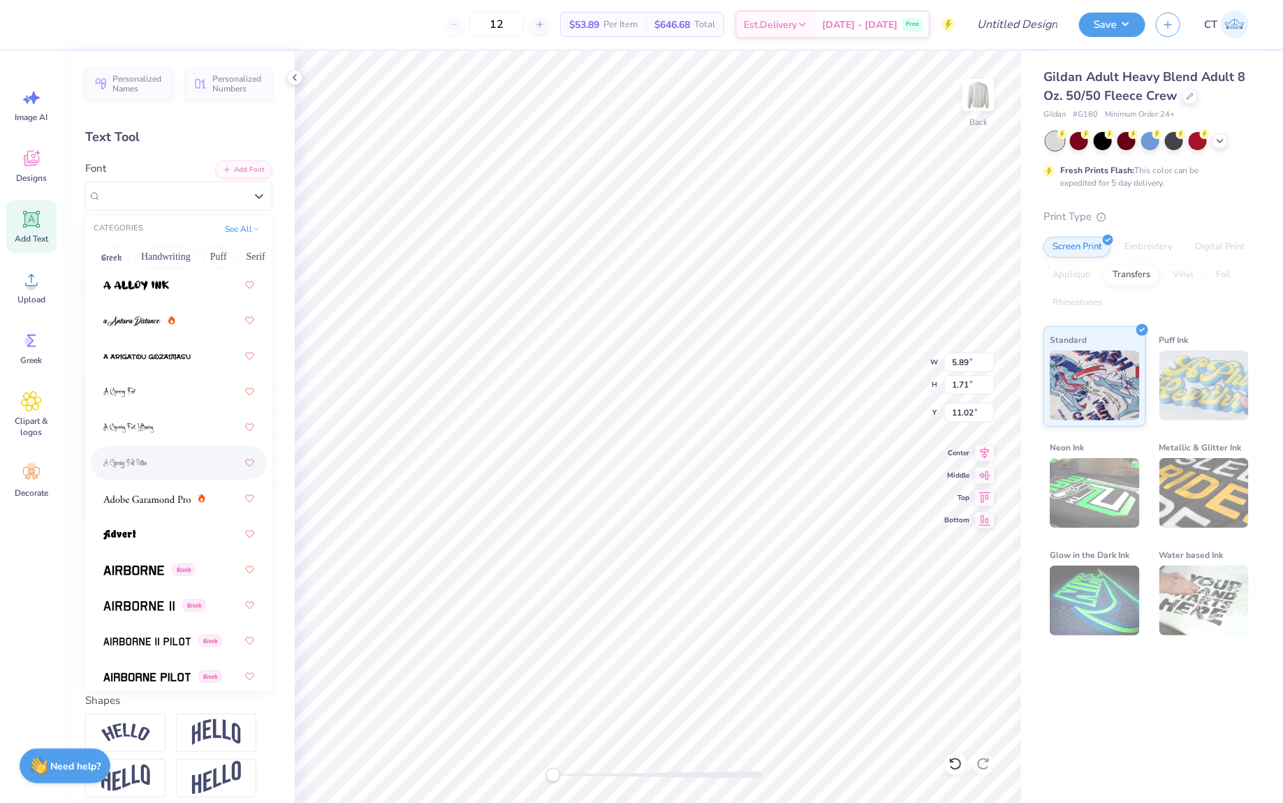
scroll to position [168, 0]
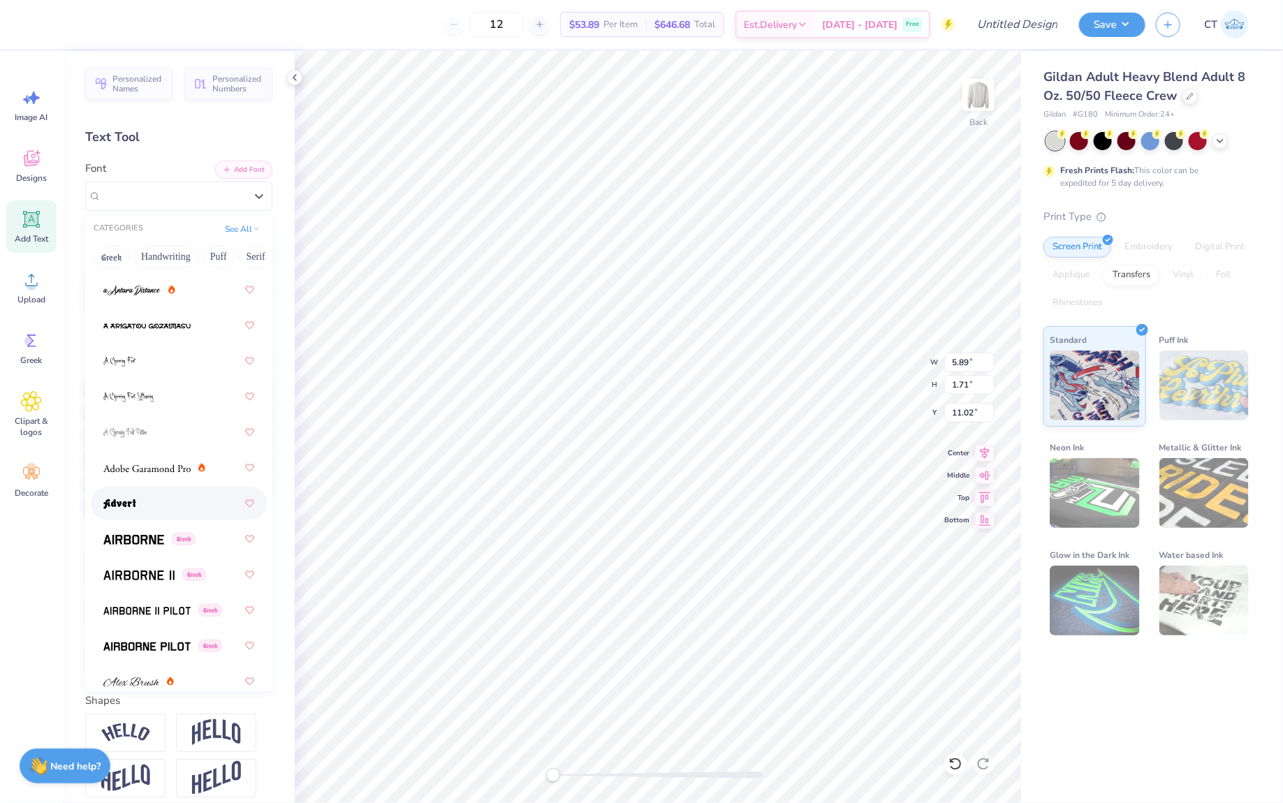
click at [160, 499] on div at bounding box center [178, 503] width 151 height 25
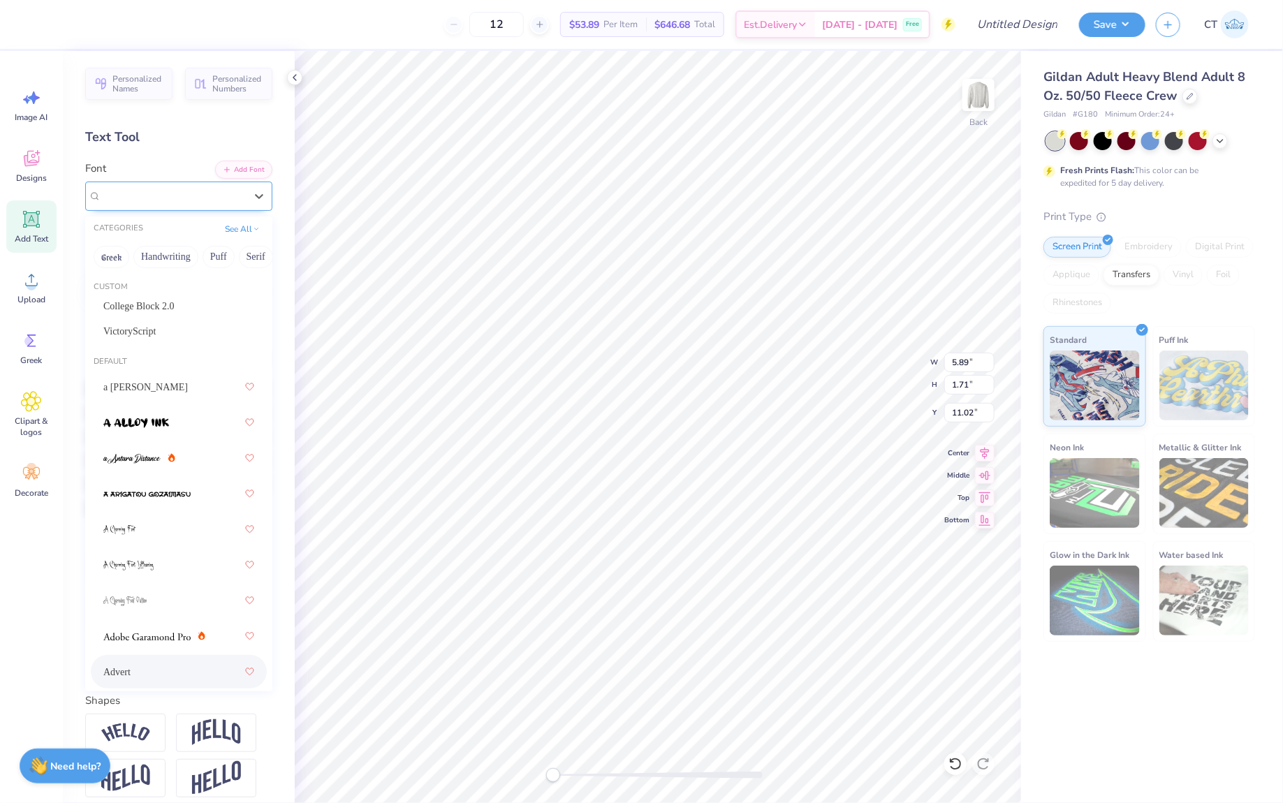
click at [238, 202] on div "Advert" at bounding box center [173, 196] width 147 height 22
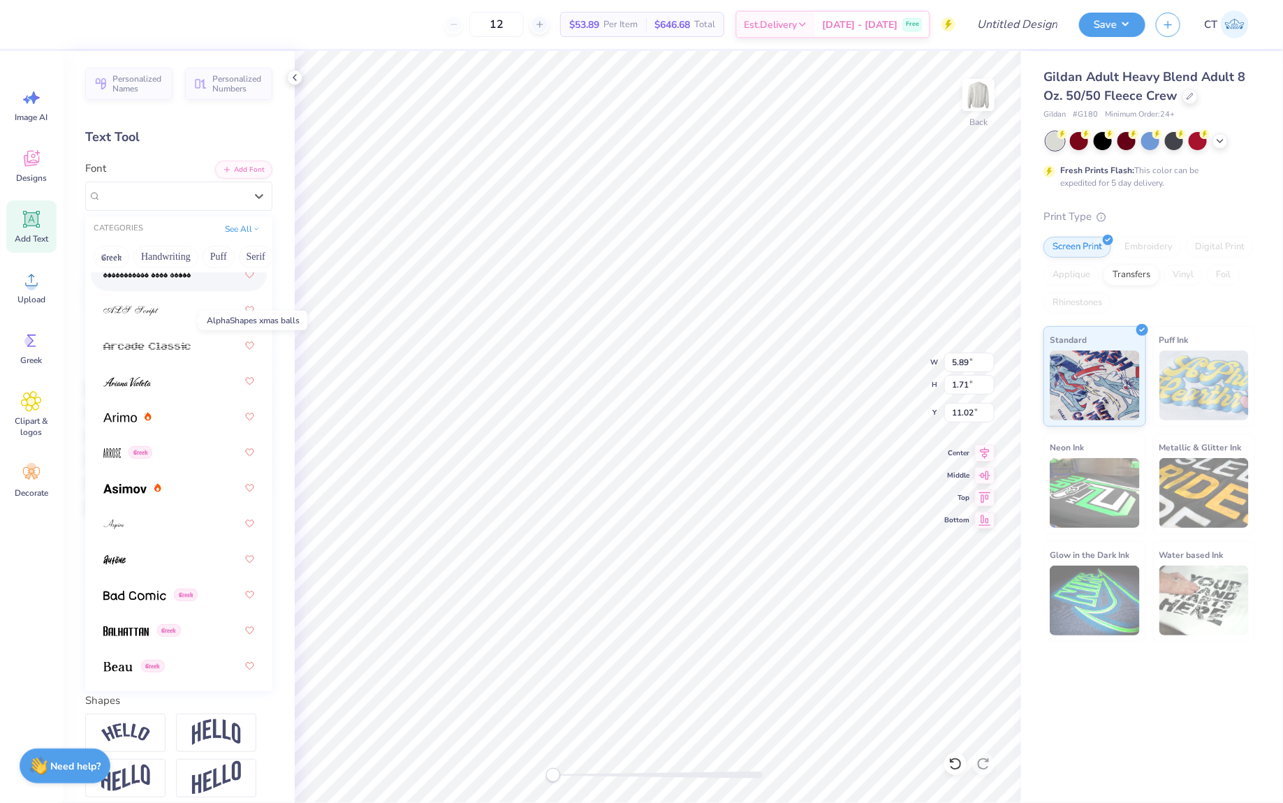
scroll to position [612, 0]
click at [168, 376] on div at bounding box center [178, 380] width 151 height 25
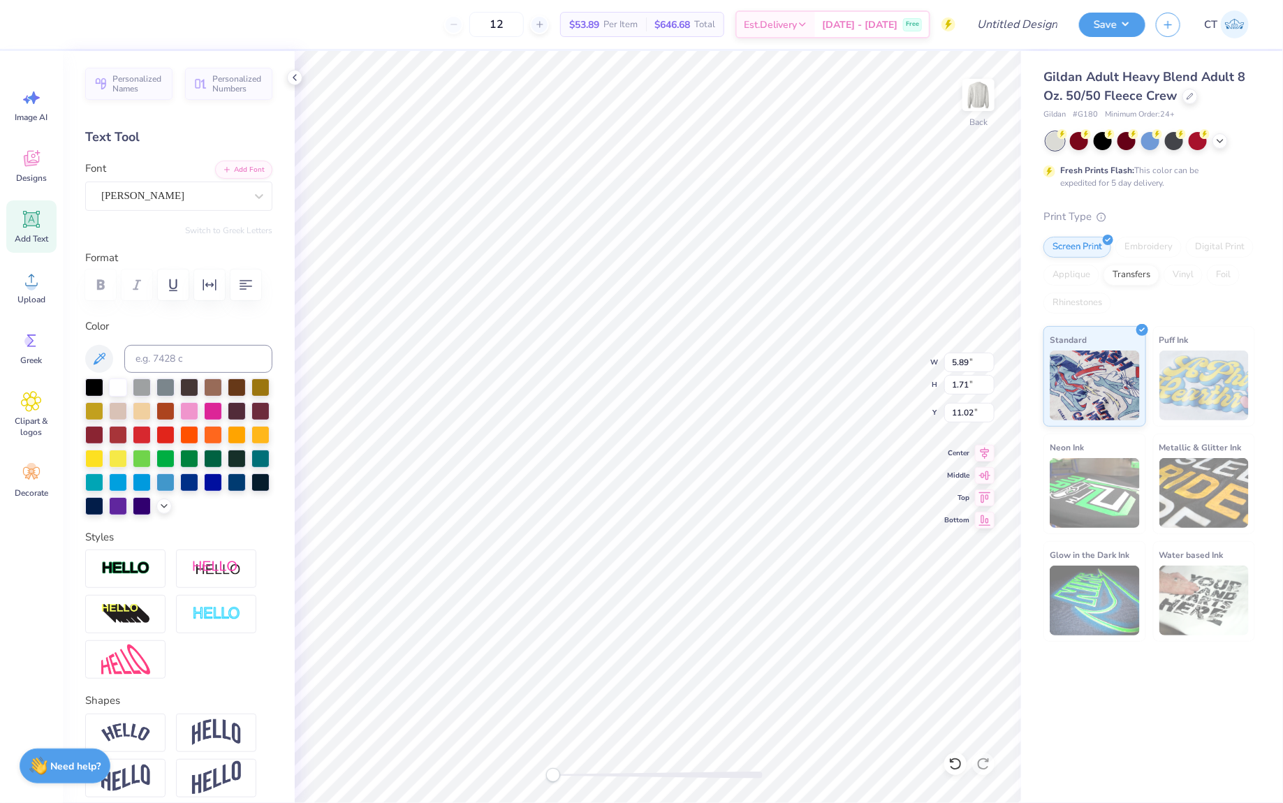
scroll to position [0, 0]
type textarea "Homecoming"
click at [89, 388] on div at bounding box center [94, 386] width 18 height 18
click at [168, 196] on div "[PERSON_NAME]" at bounding box center [173, 196] width 147 height 22
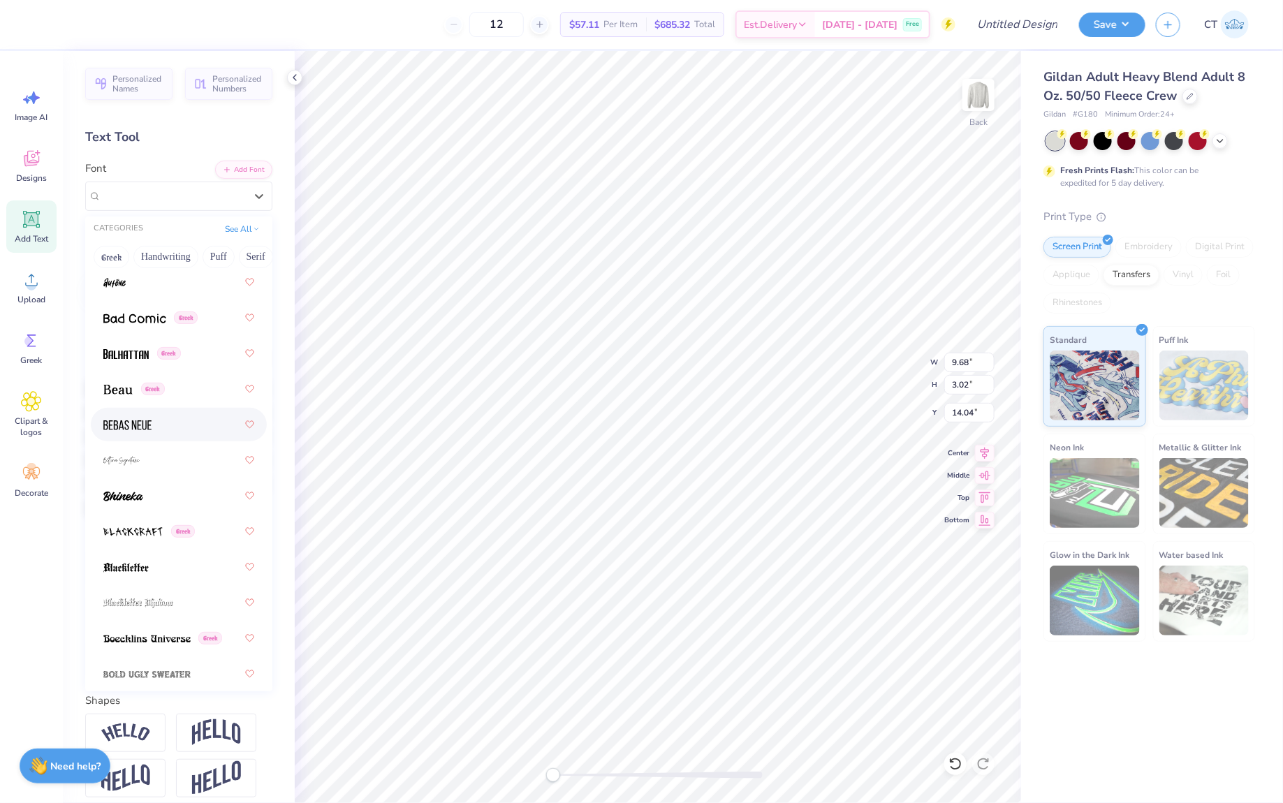
scroll to position [896, 0]
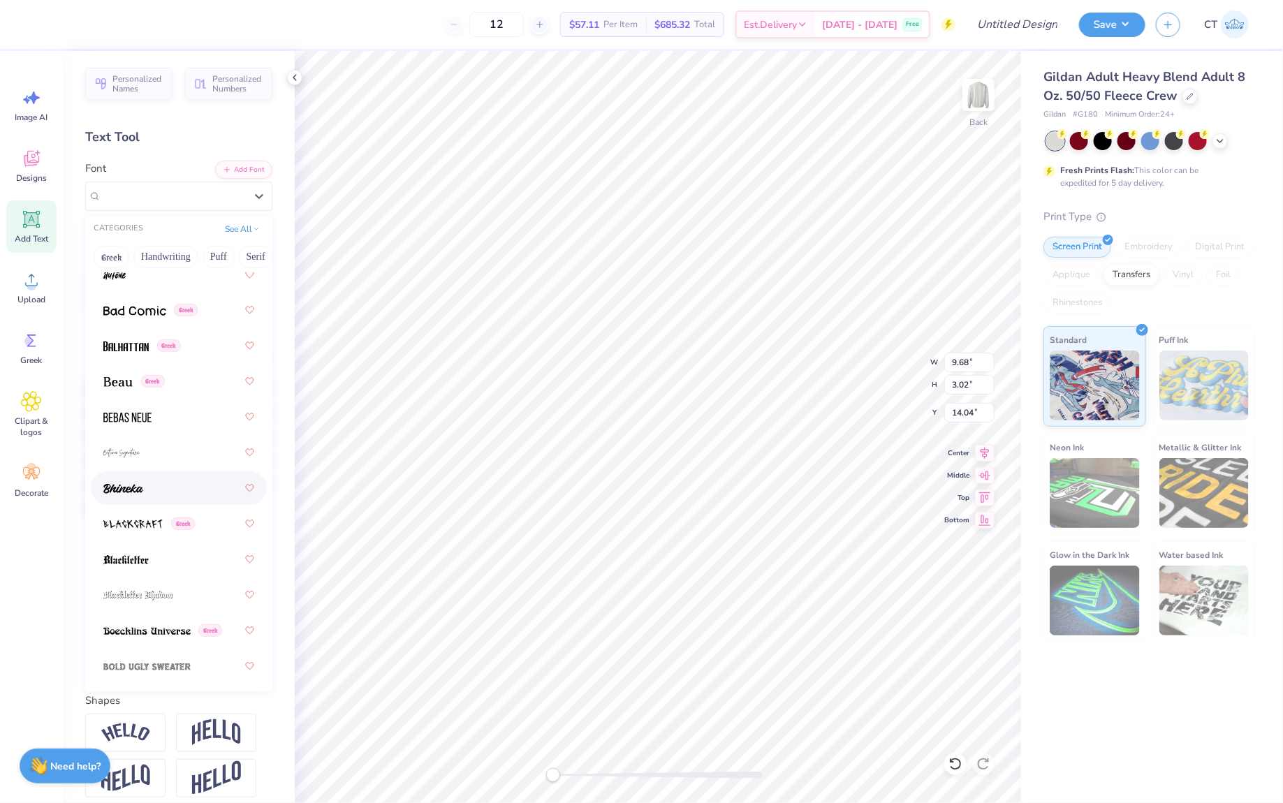
click at [160, 476] on div at bounding box center [178, 488] width 151 height 25
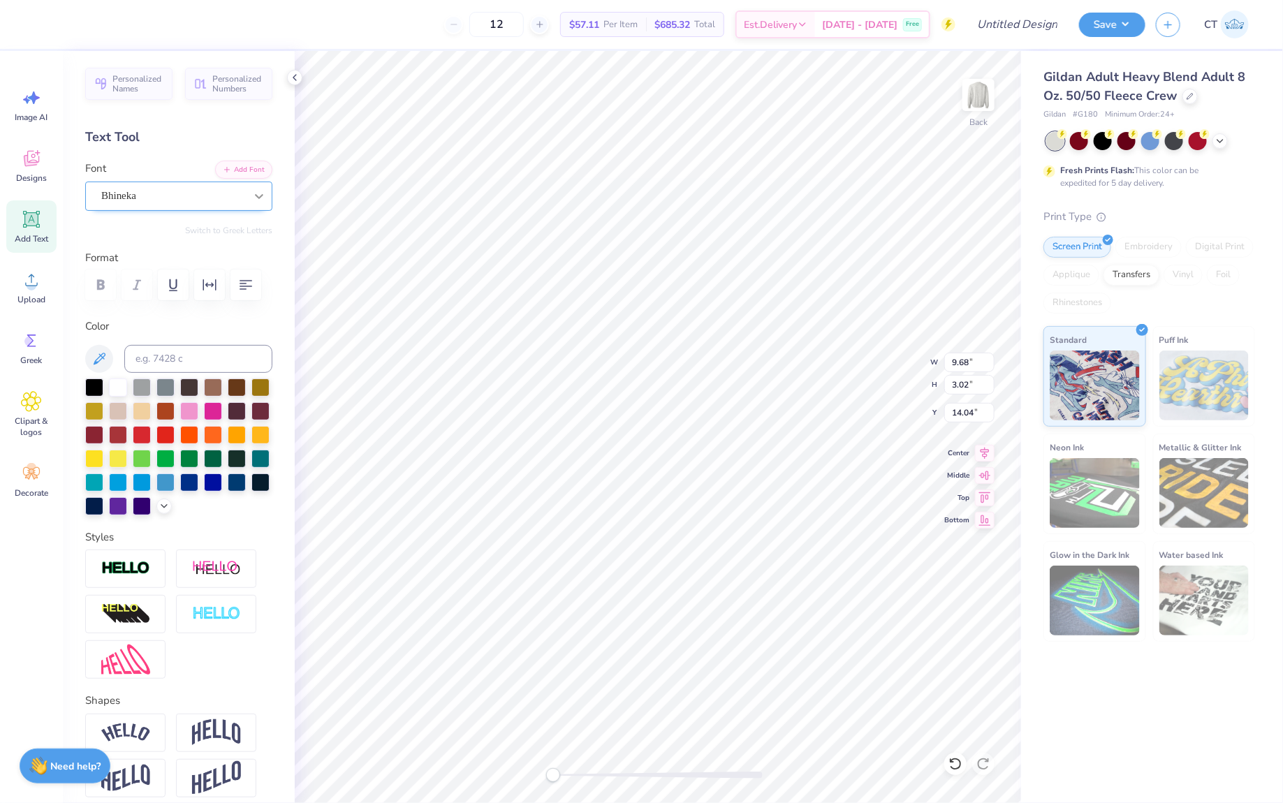
click at [260, 203] on div at bounding box center [258, 196] width 25 height 25
type input "13.07"
type input "5.86"
type input "7.05"
click at [98, 391] on div at bounding box center [94, 386] width 18 height 18
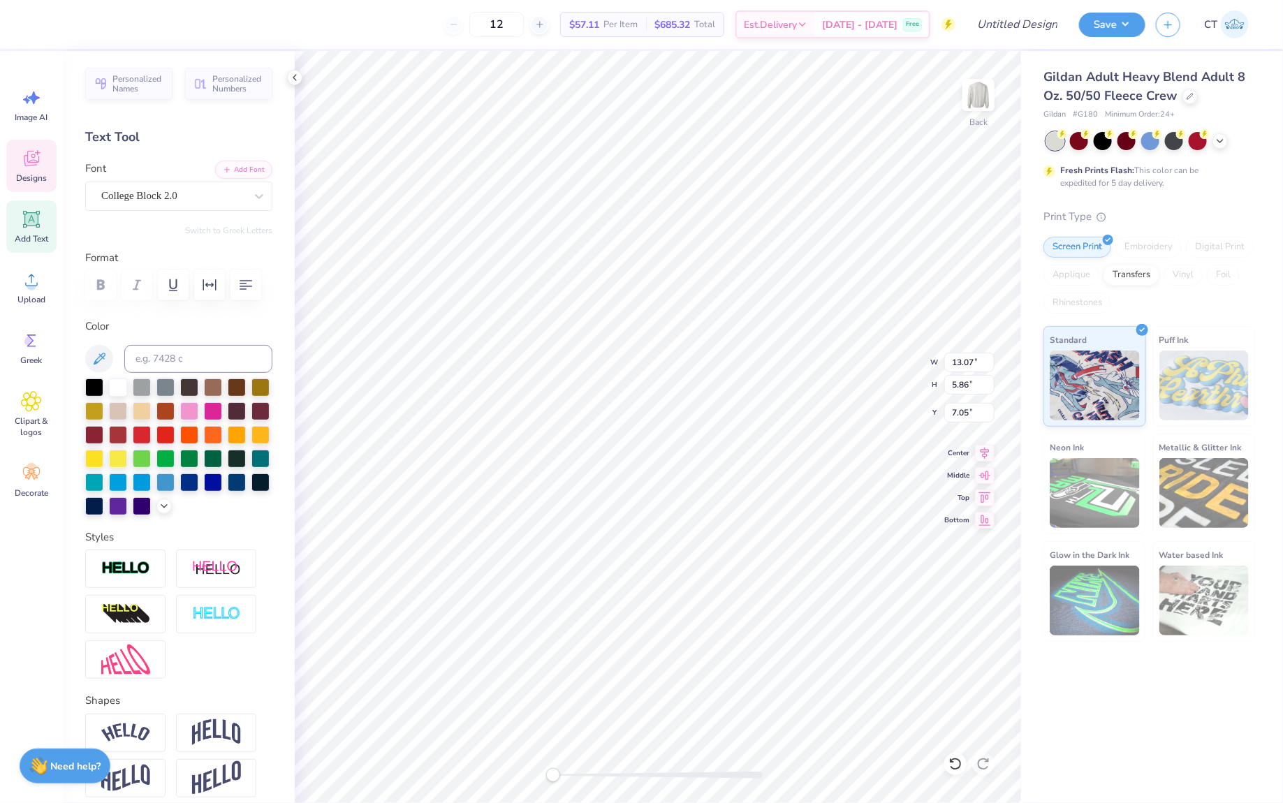
scroll to position [0, 3]
type textarea "Alpha xi delta"
type input "10.67"
type input "8.79"
type input "5.59"
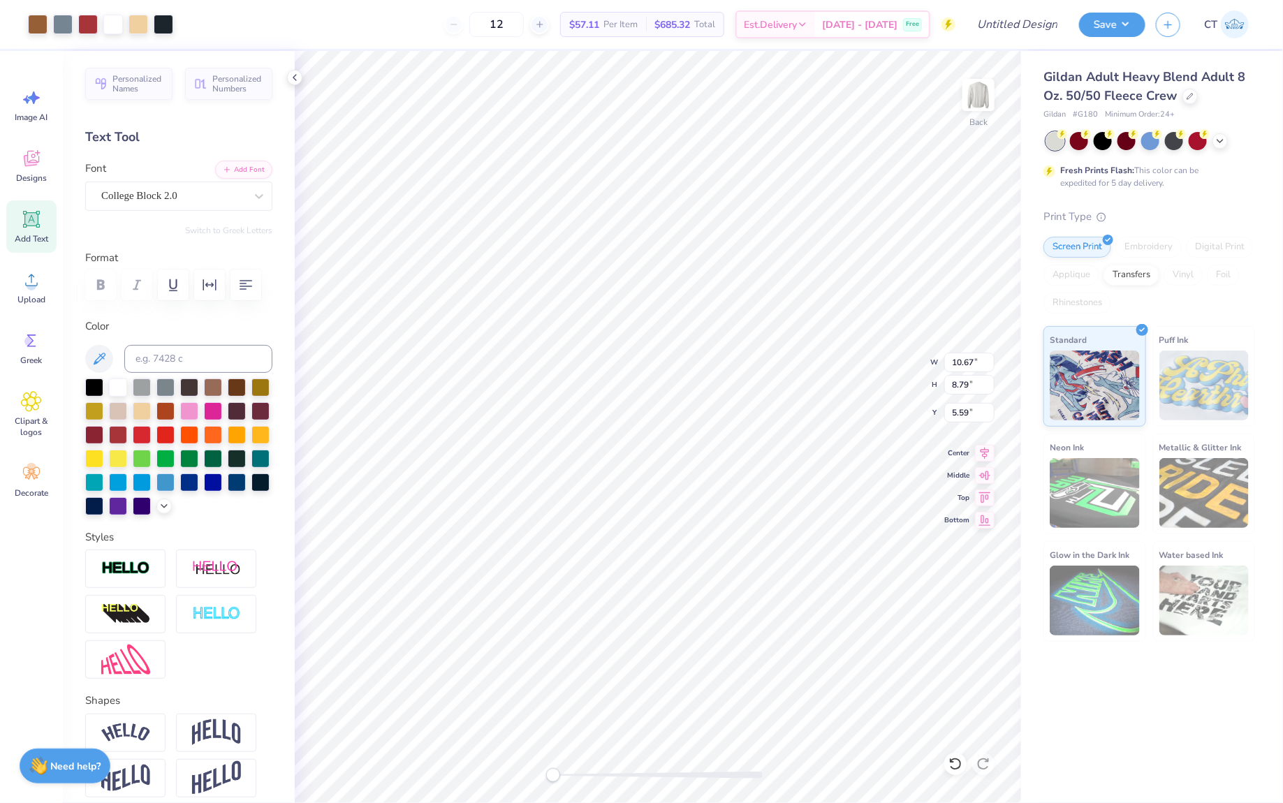
type input "9.39"
type input "1.91"
type input "14.38"
type input "11.14"
type input "9.18"
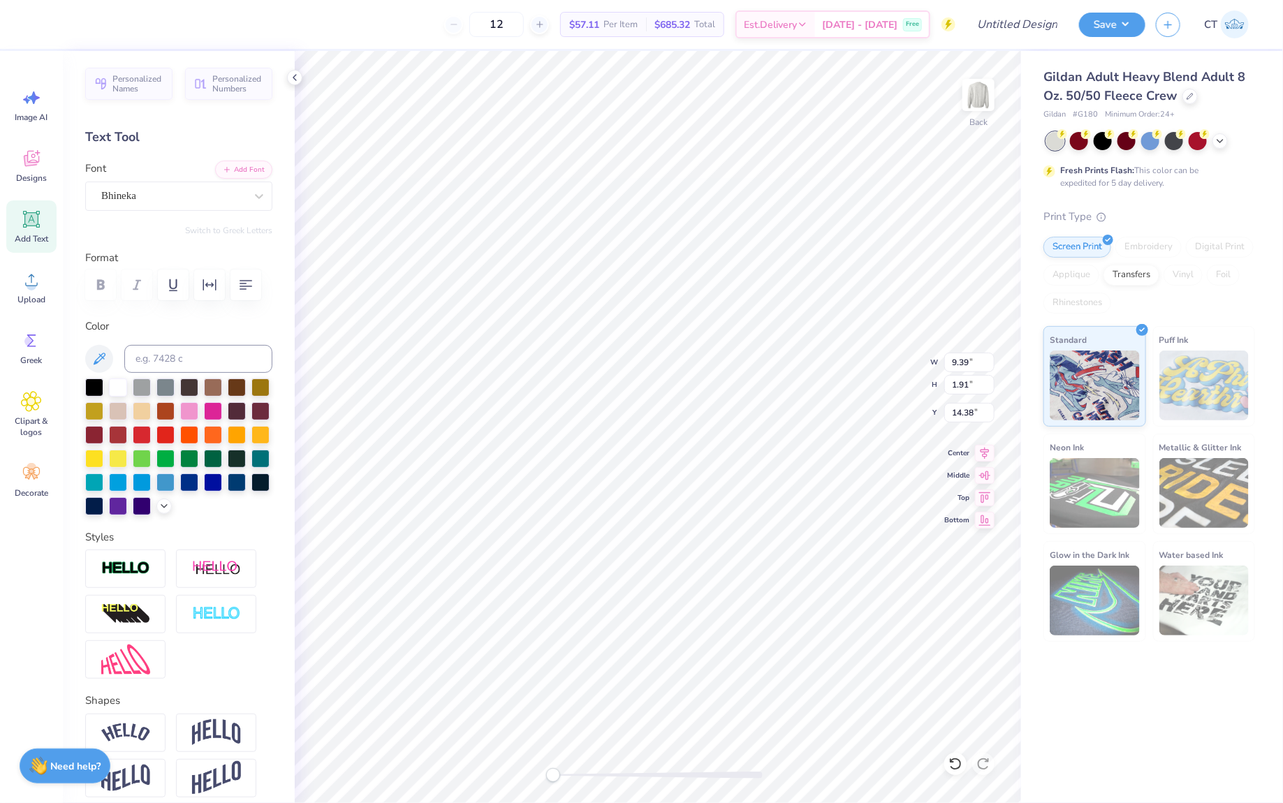
type input "5.20"
type input "13.07"
type input "5.86"
type input "7.05"
click at [262, 485] on div at bounding box center [260, 481] width 18 height 18
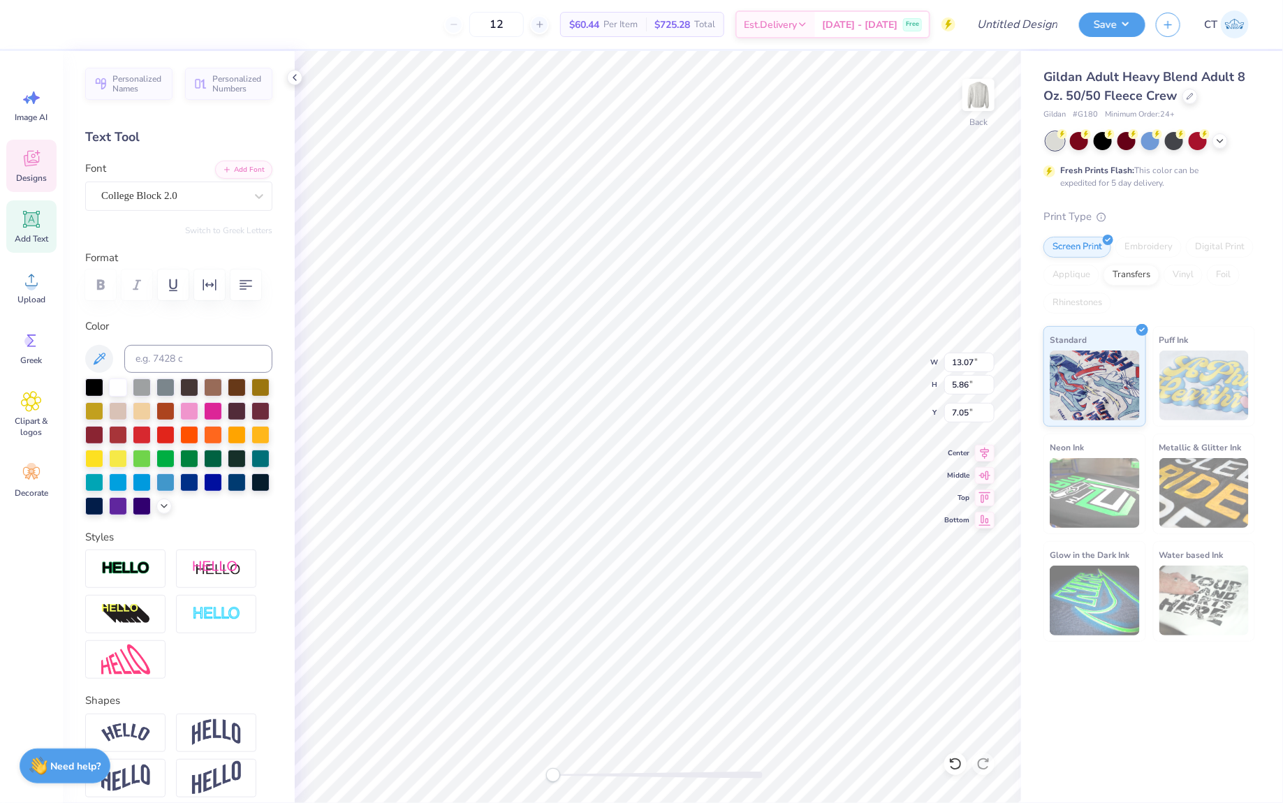
type input "13.37"
type input "1.81"
type input "4.17"
type input "9.39"
type input "1.91"
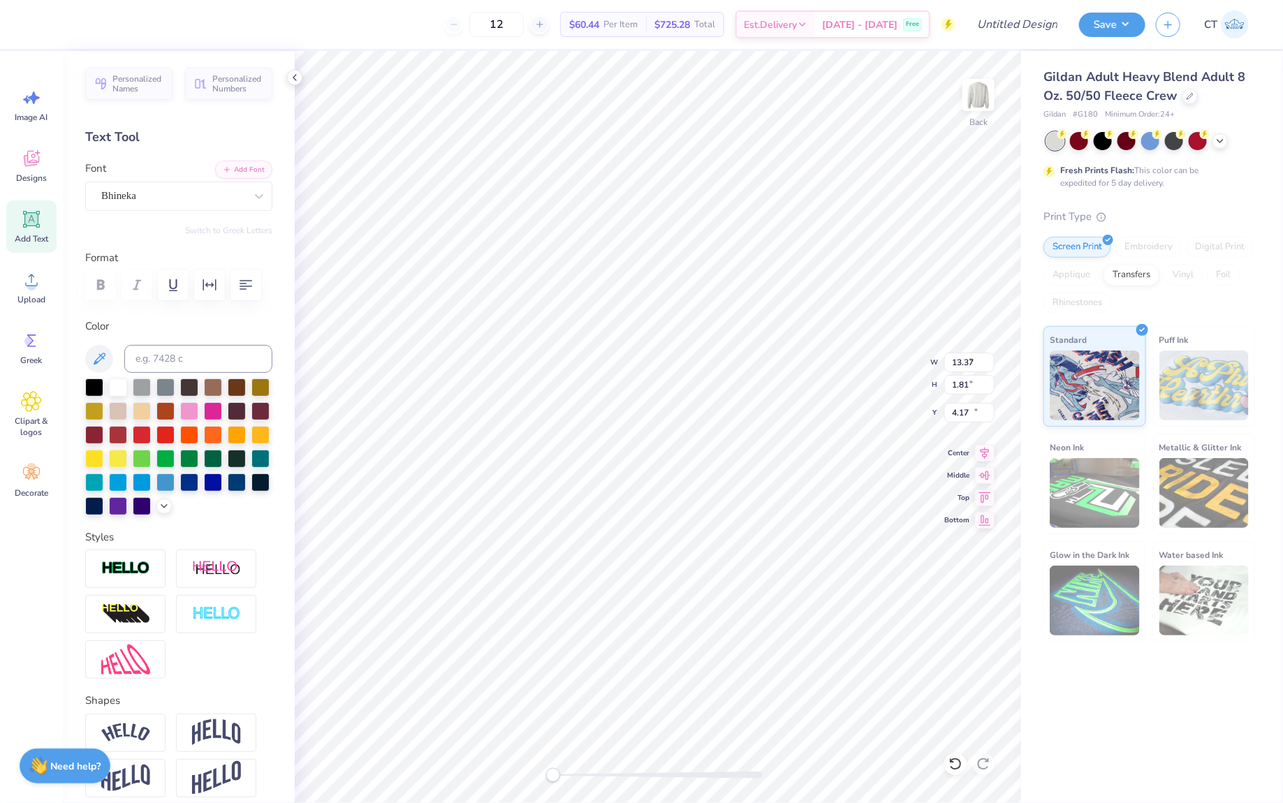
type input "15.38"
click at [265, 484] on div at bounding box center [260, 481] width 18 height 18
type input "13.37"
type input "1.81"
type input "4.17"
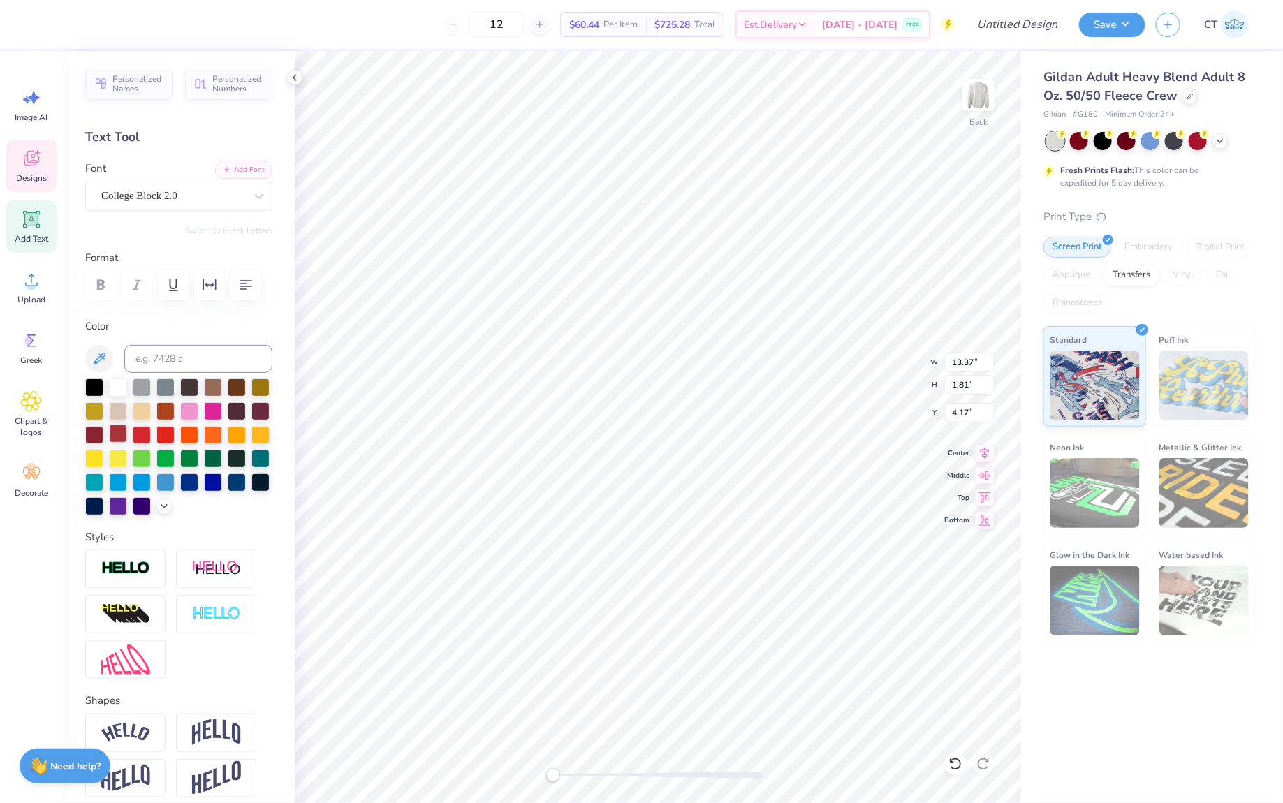
click at [119, 434] on div at bounding box center [118, 434] width 18 height 18
click at [978, 82] on img at bounding box center [978, 95] width 56 height 56
click at [742, 568] on li "Group" at bounding box center [746, 571] width 110 height 27
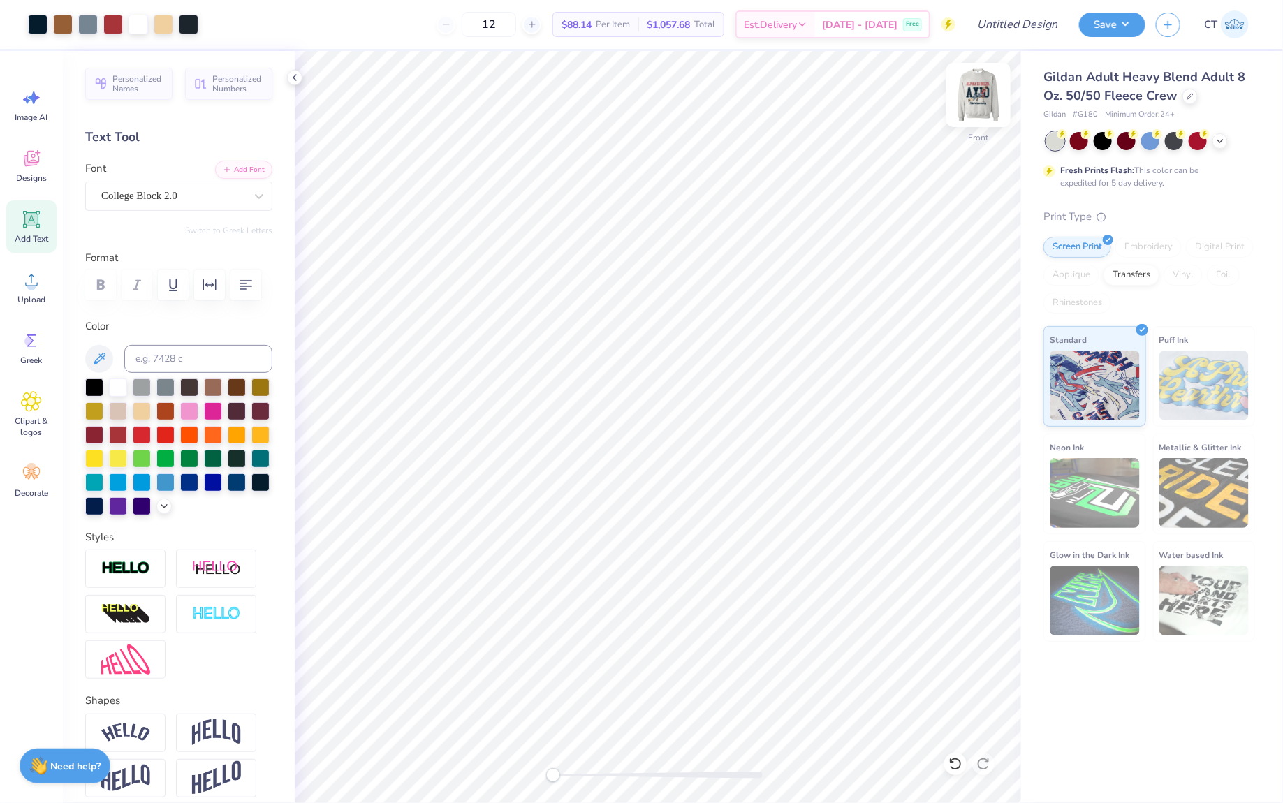
click at [982, 103] on img at bounding box center [978, 95] width 56 height 56
click at [971, 101] on img at bounding box center [978, 95] width 56 height 56
click at [970, 101] on img at bounding box center [978, 95] width 56 height 56
click at [973, 101] on img at bounding box center [978, 95] width 56 height 56
click at [40, 226] on icon at bounding box center [31, 219] width 21 height 21
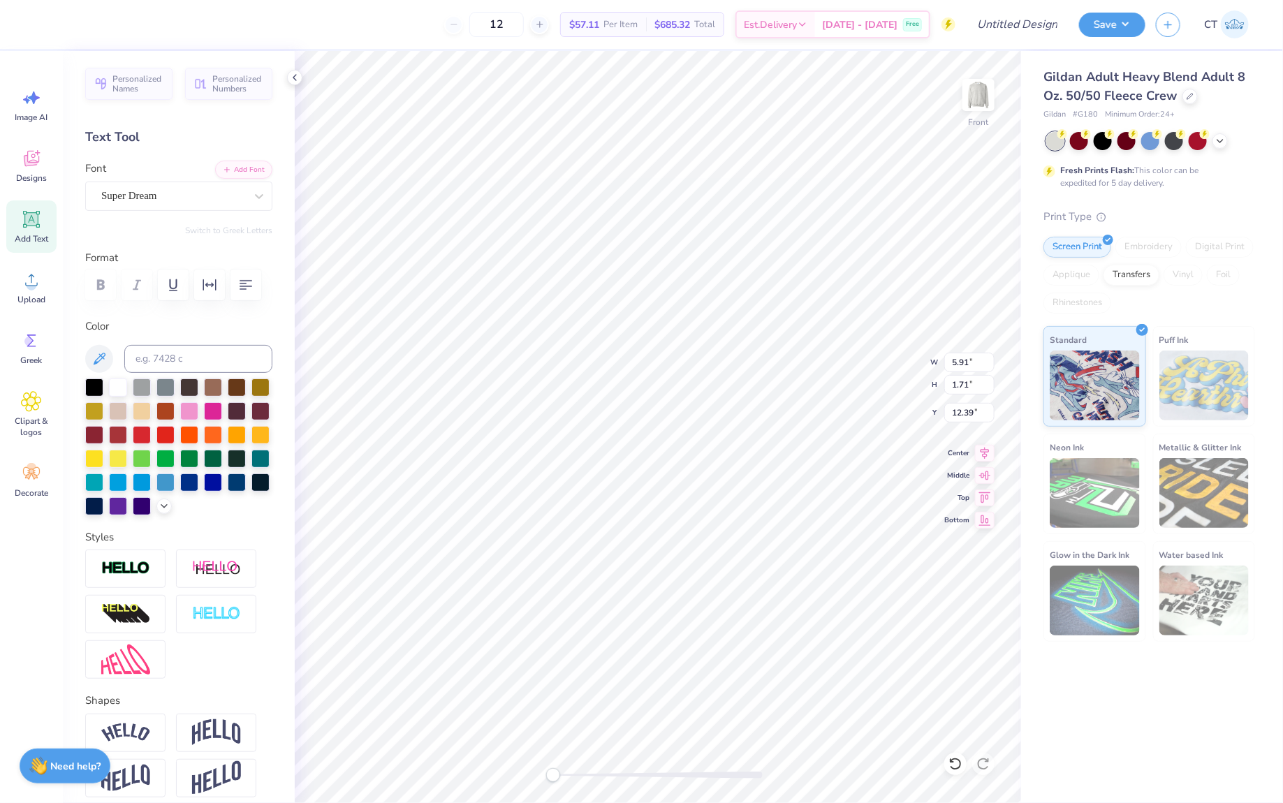
scroll to position [0, 8]
type textarea "pi Kappa Phi & Alpha Gamma Rho"
type textarea "Pi Kappa Phi & Alpha Gamma Rho"
click at [264, 478] on div at bounding box center [260, 481] width 18 height 18
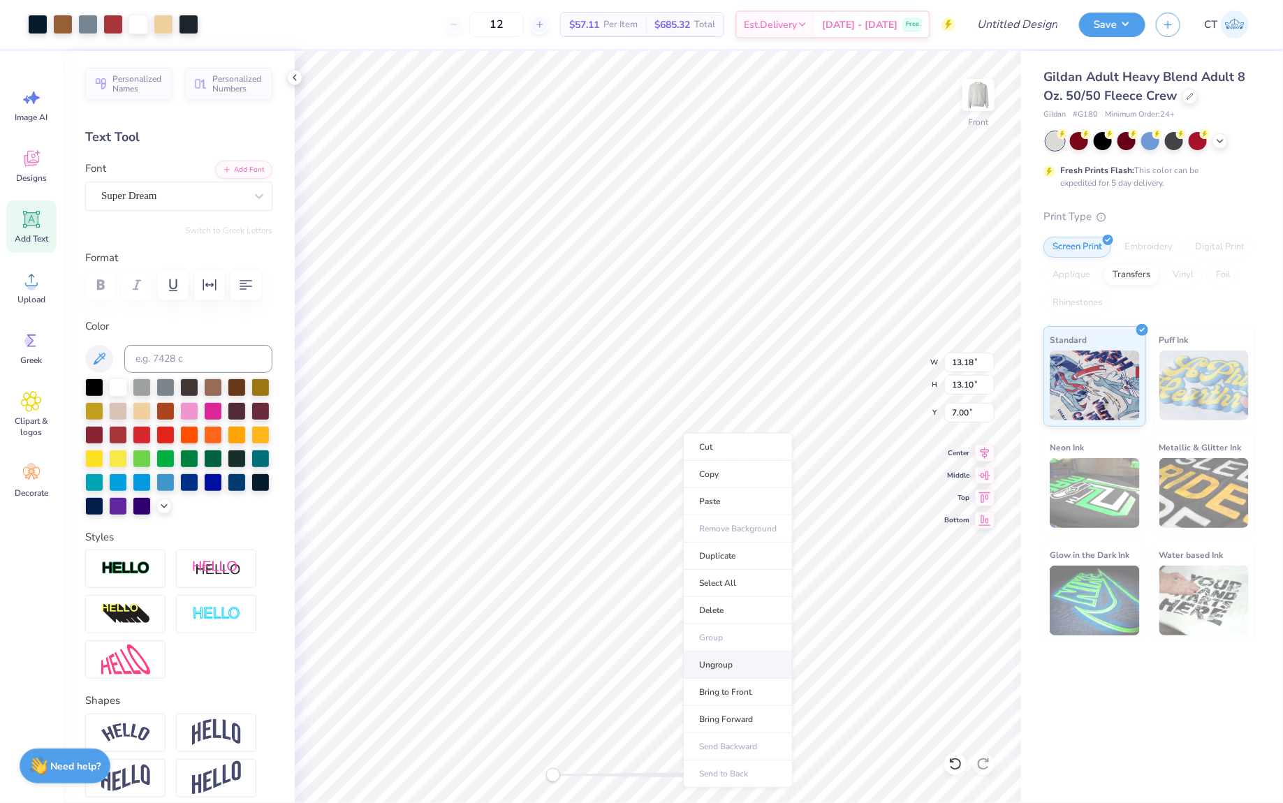
click at [724, 663] on li "Ungroup" at bounding box center [738, 664] width 110 height 27
click at [261, 191] on icon at bounding box center [259, 196] width 14 height 14
click at [239, 201] on div "Super Dream" at bounding box center [173, 196] width 147 height 22
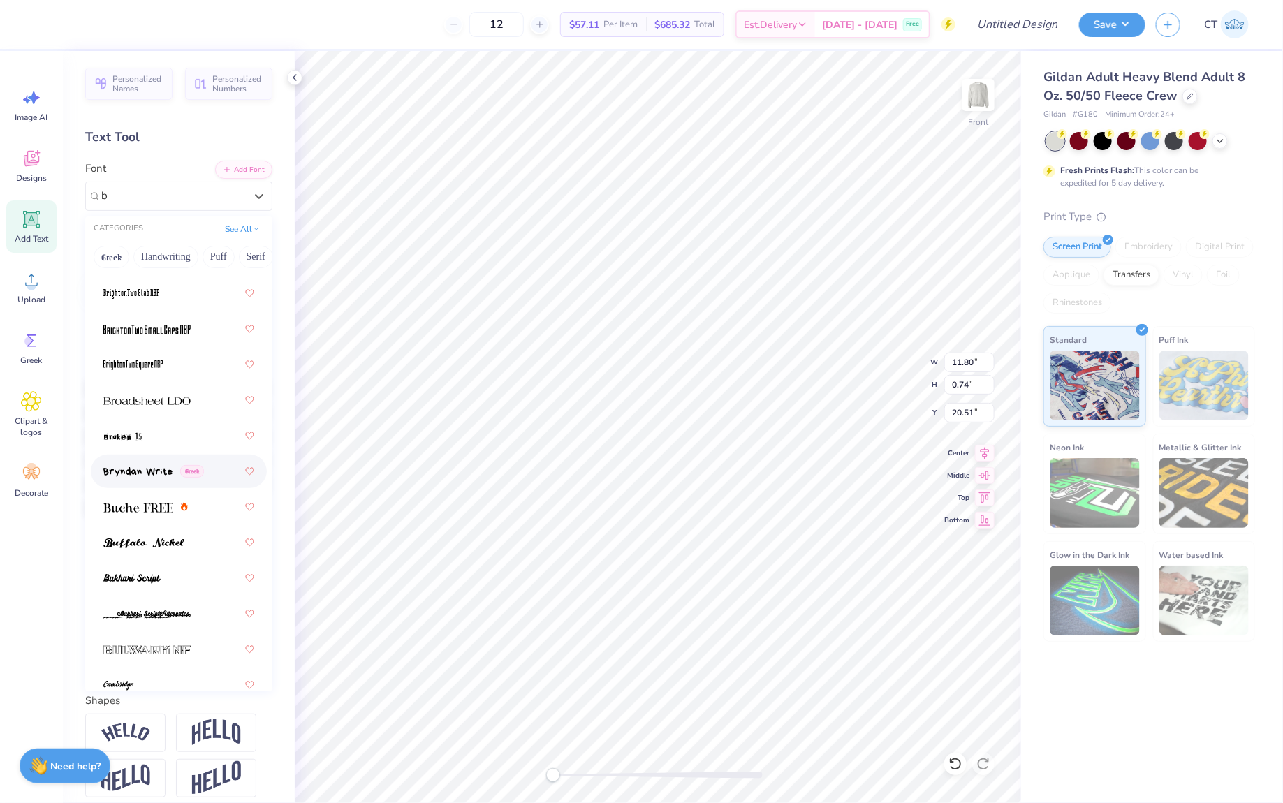
scroll to position [1096, 0]
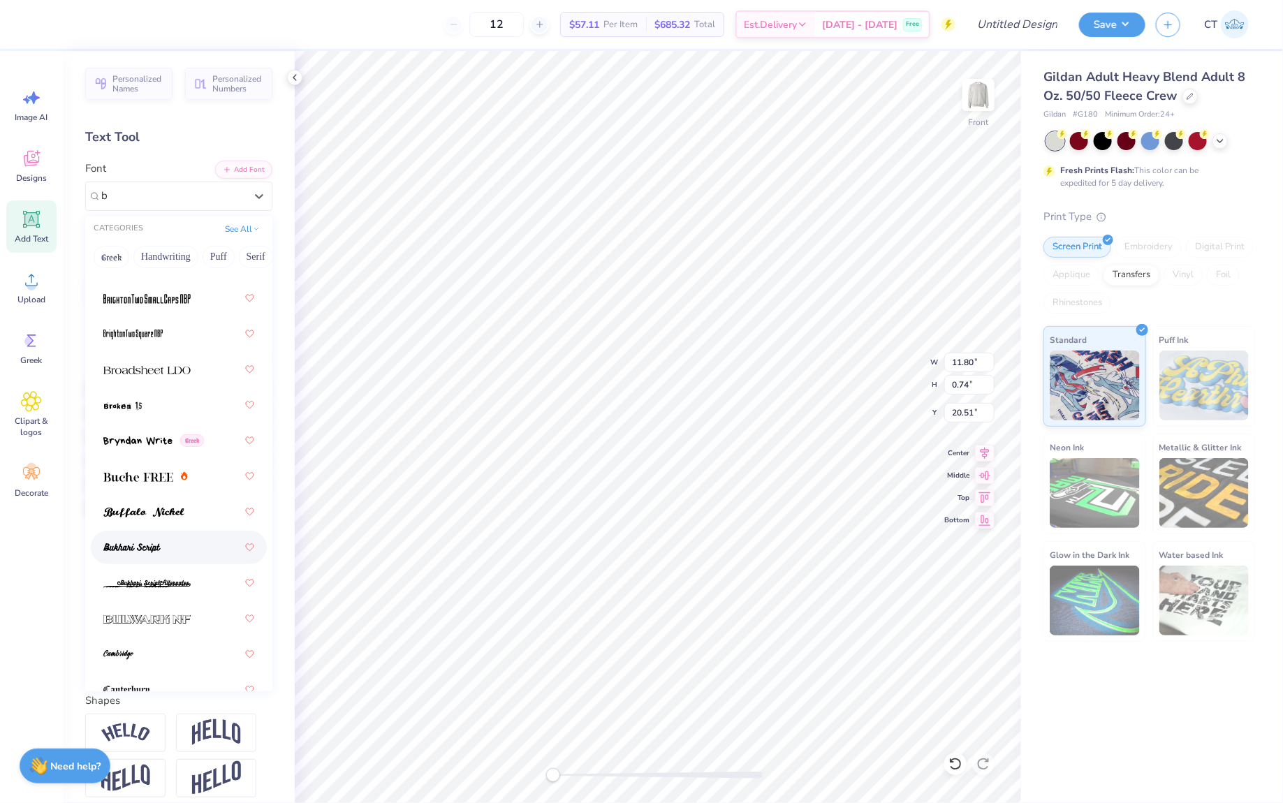
click at [179, 532] on div at bounding box center [179, 548] width 176 height 34
type input "b"
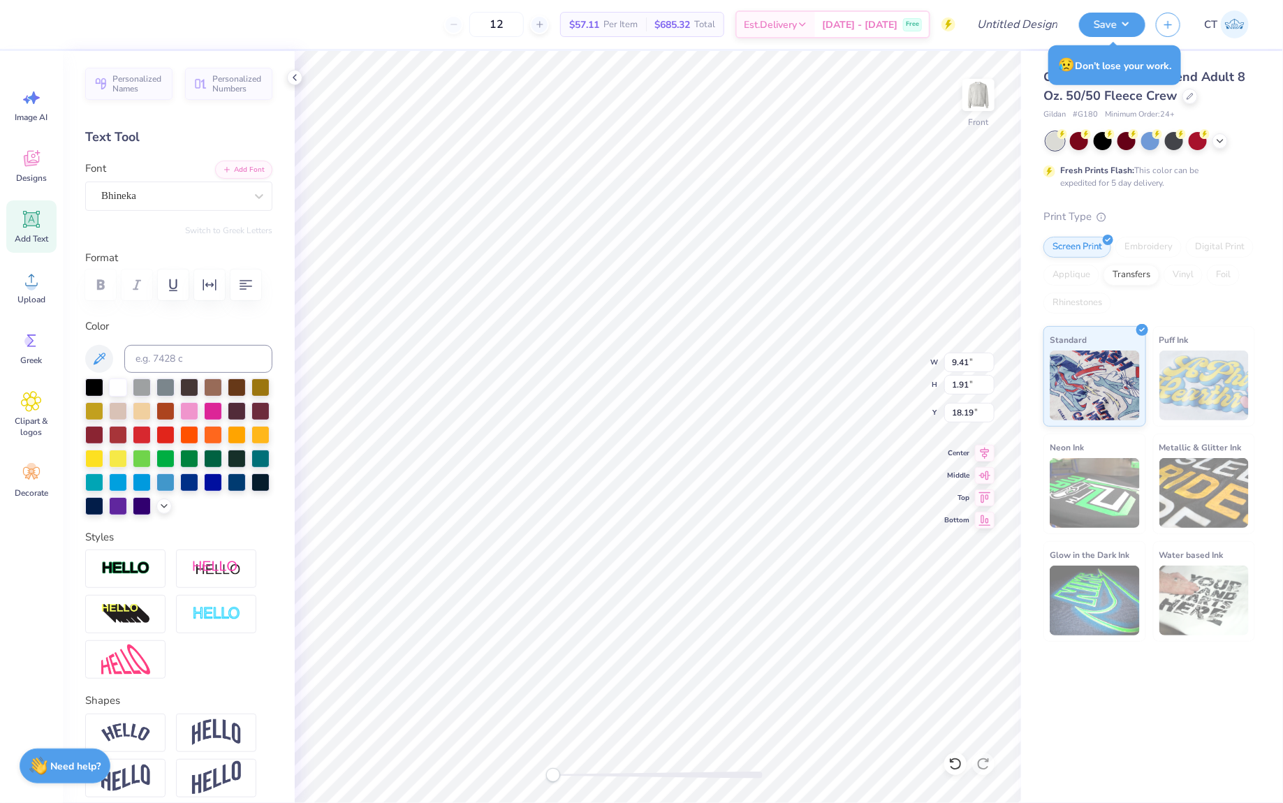
type input "12.46"
type input "1.00"
type input "20.39"
click at [250, 198] on div at bounding box center [258, 196] width 25 height 25
click at [149, 317] on div "Bhineka" at bounding box center [178, 311] width 151 height 25
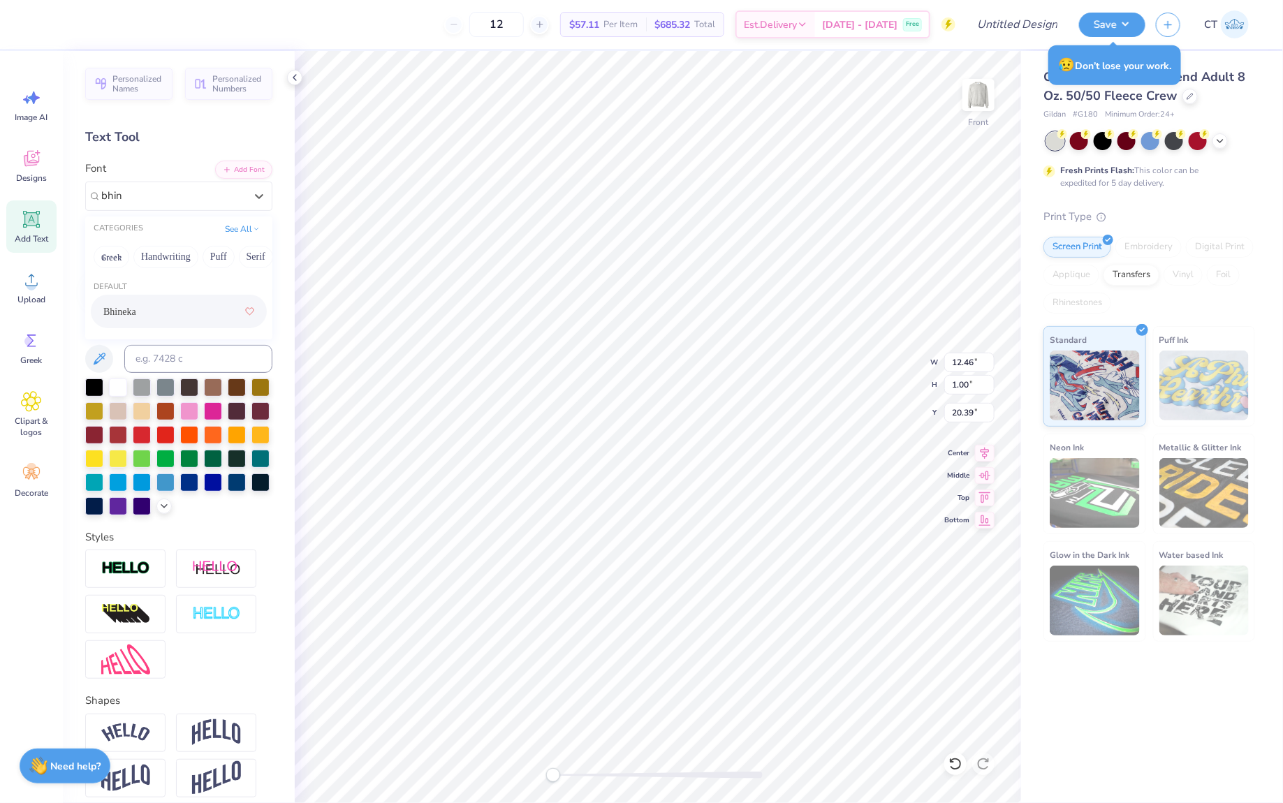
type input "bhin"
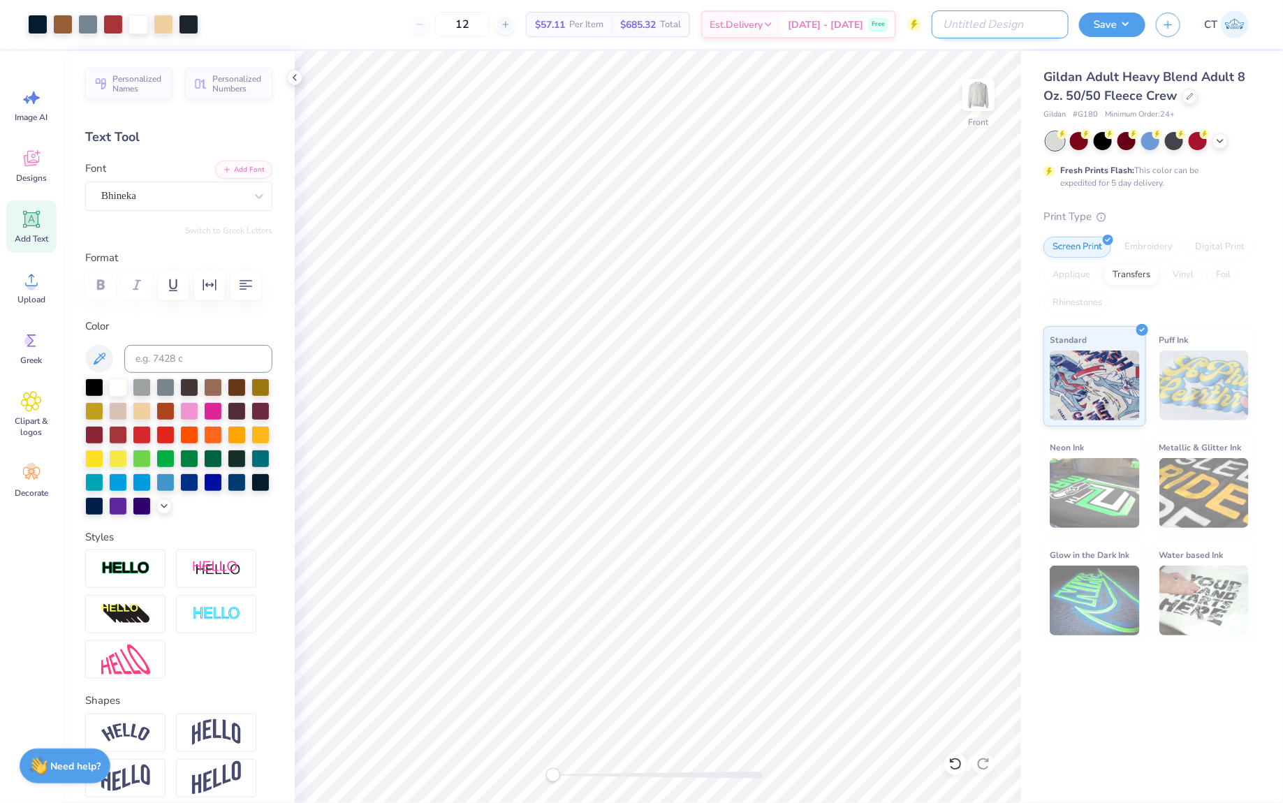
click at [1031, 25] on input "Design Title" at bounding box center [1000, 24] width 137 height 28
type input "[MEDICAL_DATA] Homecoming"
click at [1121, 19] on button "Save" at bounding box center [1112, 22] width 66 height 24
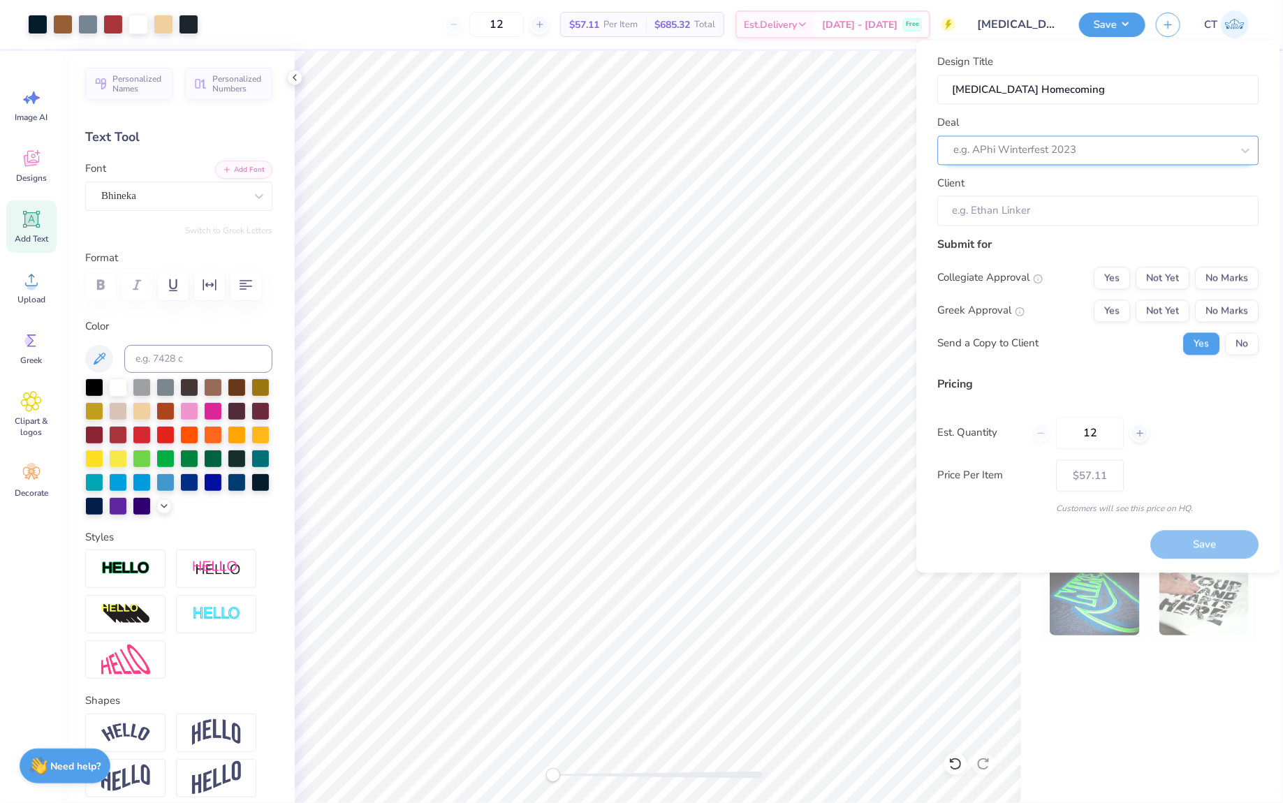
click at [1015, 150] on div at bounding box center [1093, 150] width 278 height 19
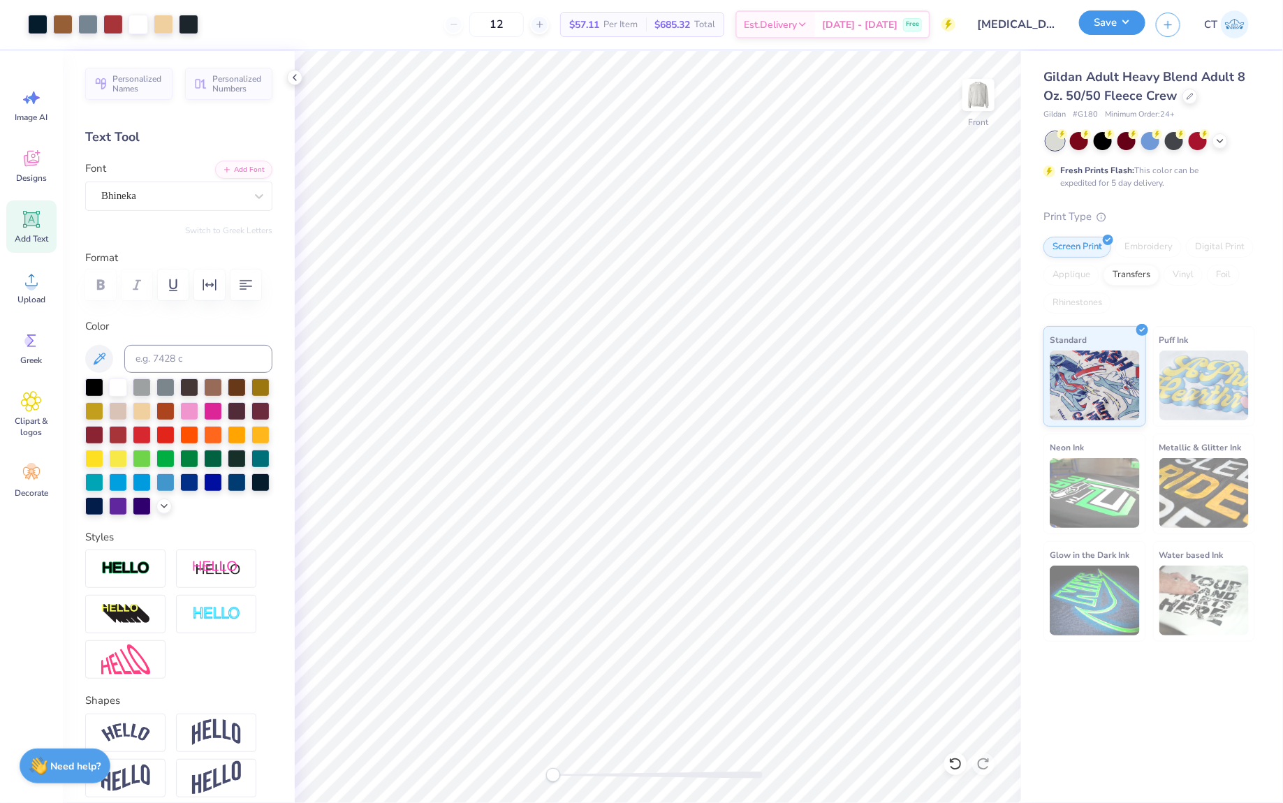
click at [1121, 20] on button "Save" at bounding box center [1112, 22] width 66 height 24
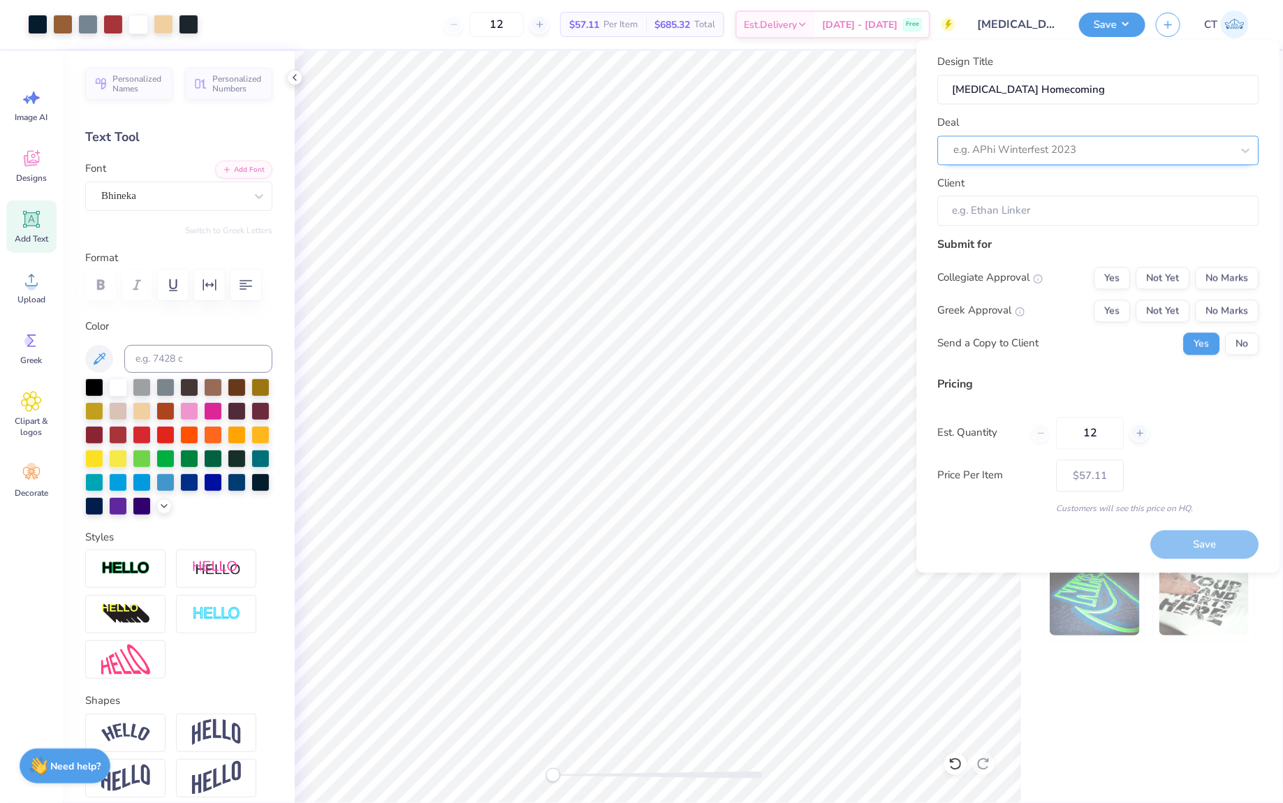
click at [1036, 158] on div at bounding box center [1093, 150] width 278 height 19
click at [1036, 186] on div "[MEDICAL_DATA] Homecoming 2025" at bounding box center [1098, 187] width 310 height 23
type input "[PERSON_NAME]"
type input "$84.51"
click at [1170, 273] on button "Not Yet" at bounding box center [1163, 278] width 54 height 22
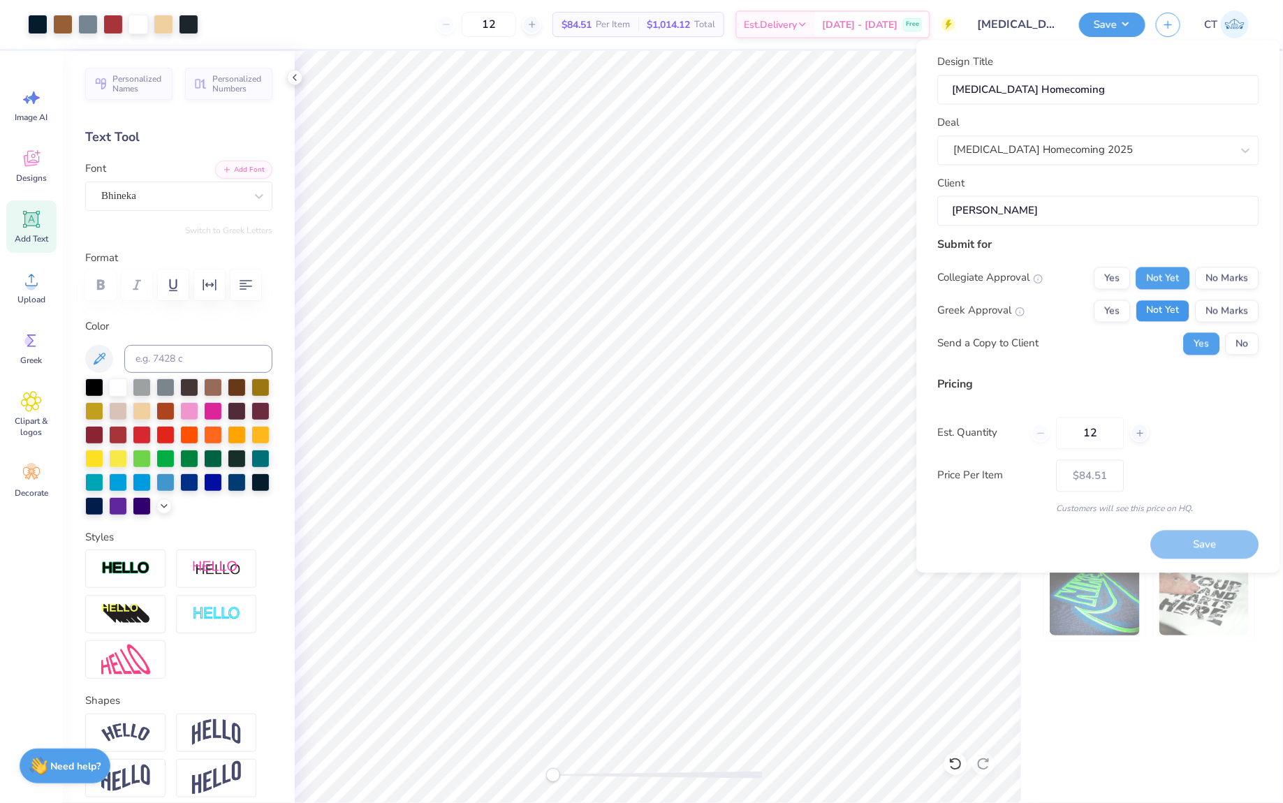
click at [1170, 304] on button "Not Yet" at bounding box center [1163, 311] width 54 height 22
click at [1103, 433] on input "12" at bounding box center [1091, 433] width 68 height 32
type input "1"
type input "50"
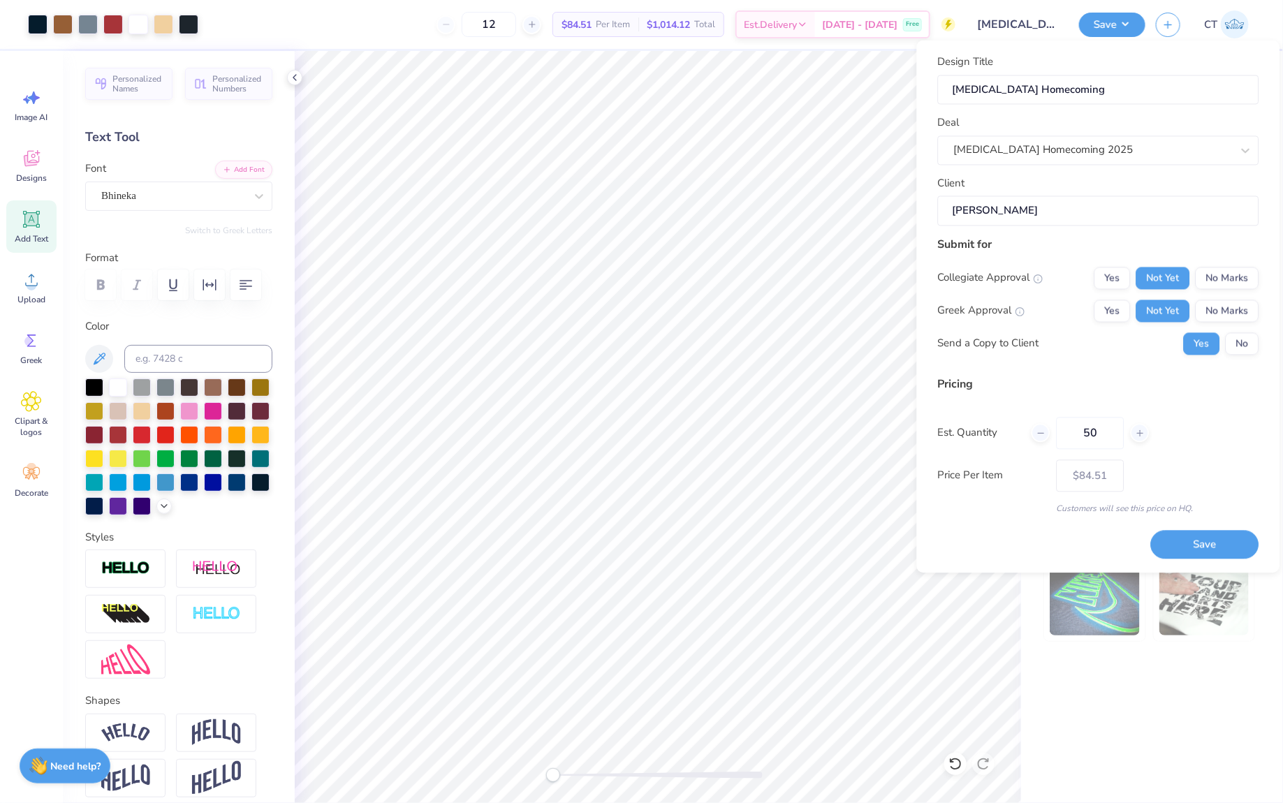
type input "50"
type input "$40.82"
type input "50"
click at [1203, 547] on button "Save" at bounding box center [1205, 545] width 108 height 29
type input "$40.82"
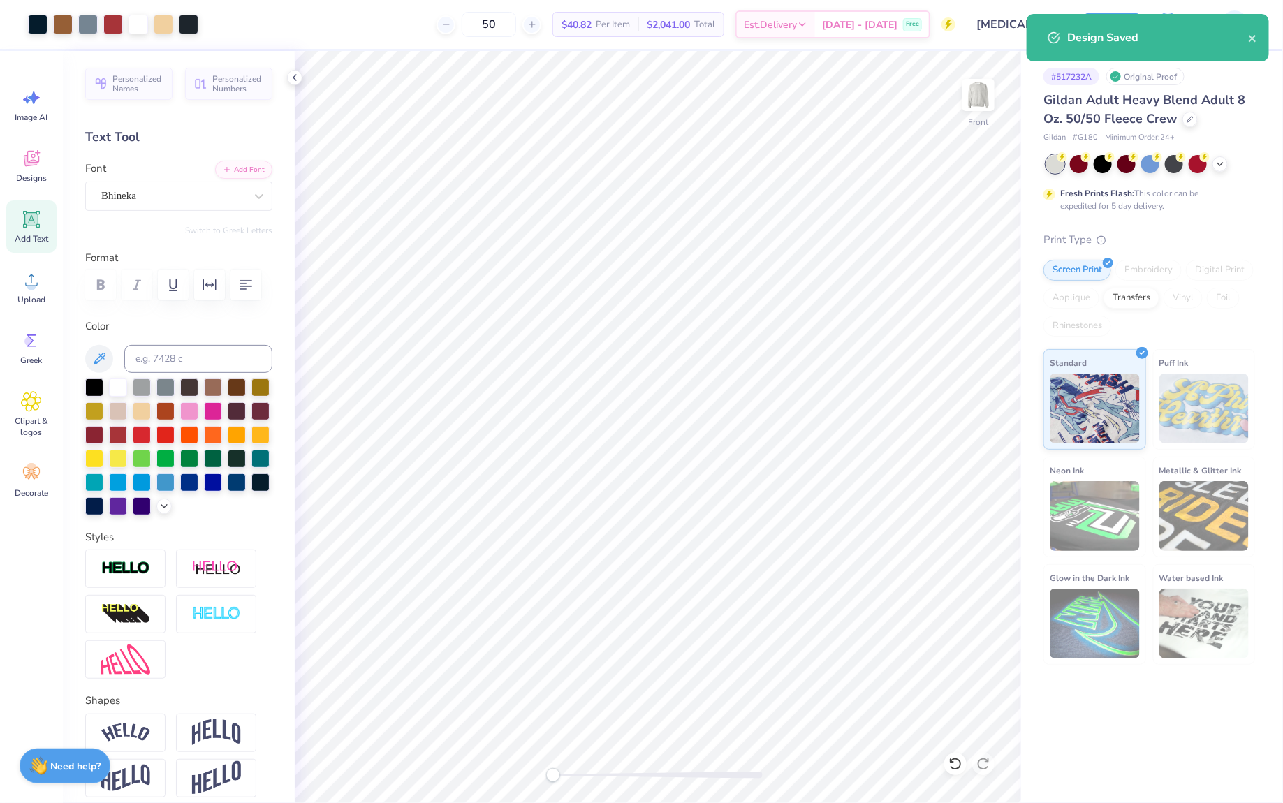
click at [1258, 38] on div "Design Saved" at bounding box center [1147, 37] width 242 height 47
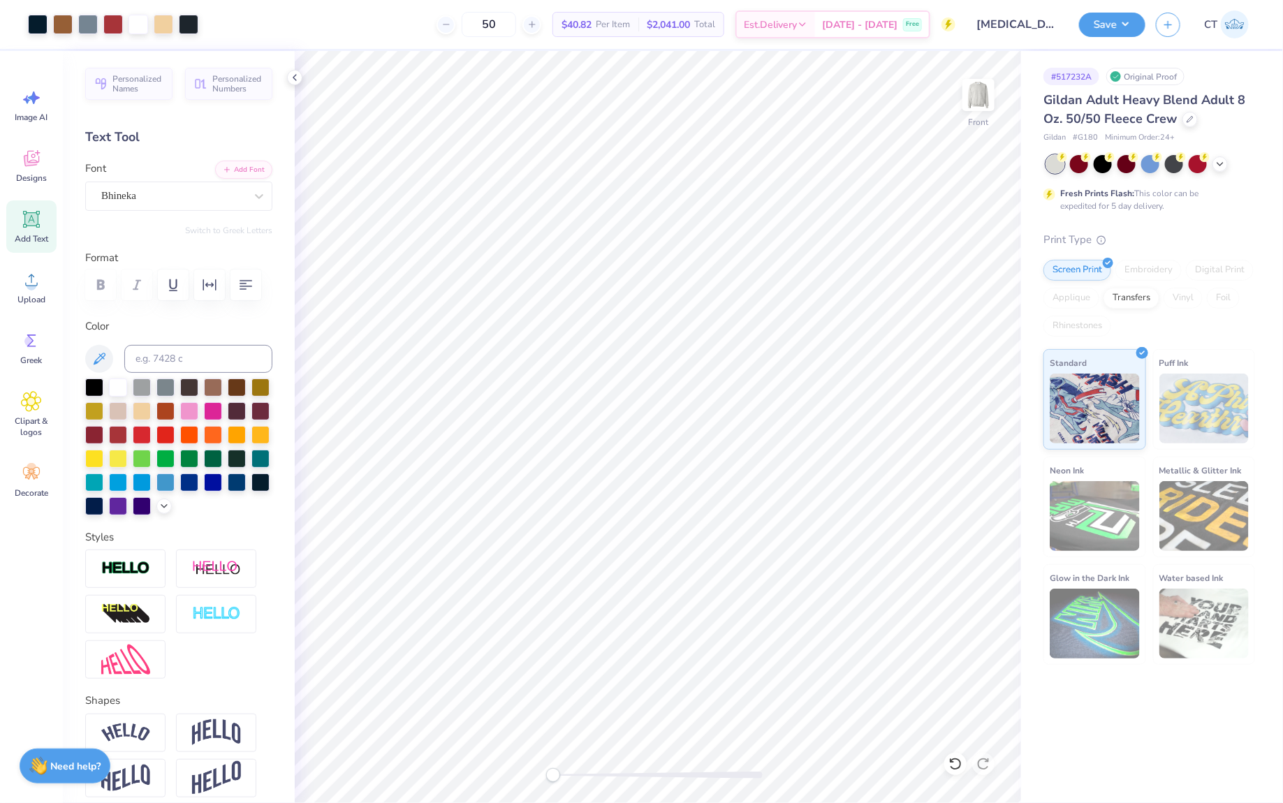
click at [1249, 41] on div "Design Saved" at bounding box center [1148, 43] width 248 height 64
click at [1170, 29] on button "button" at bounding box center [1168, 22] width 24 height 24
